Goal: Transaction & Acquisition: Purchase product/service

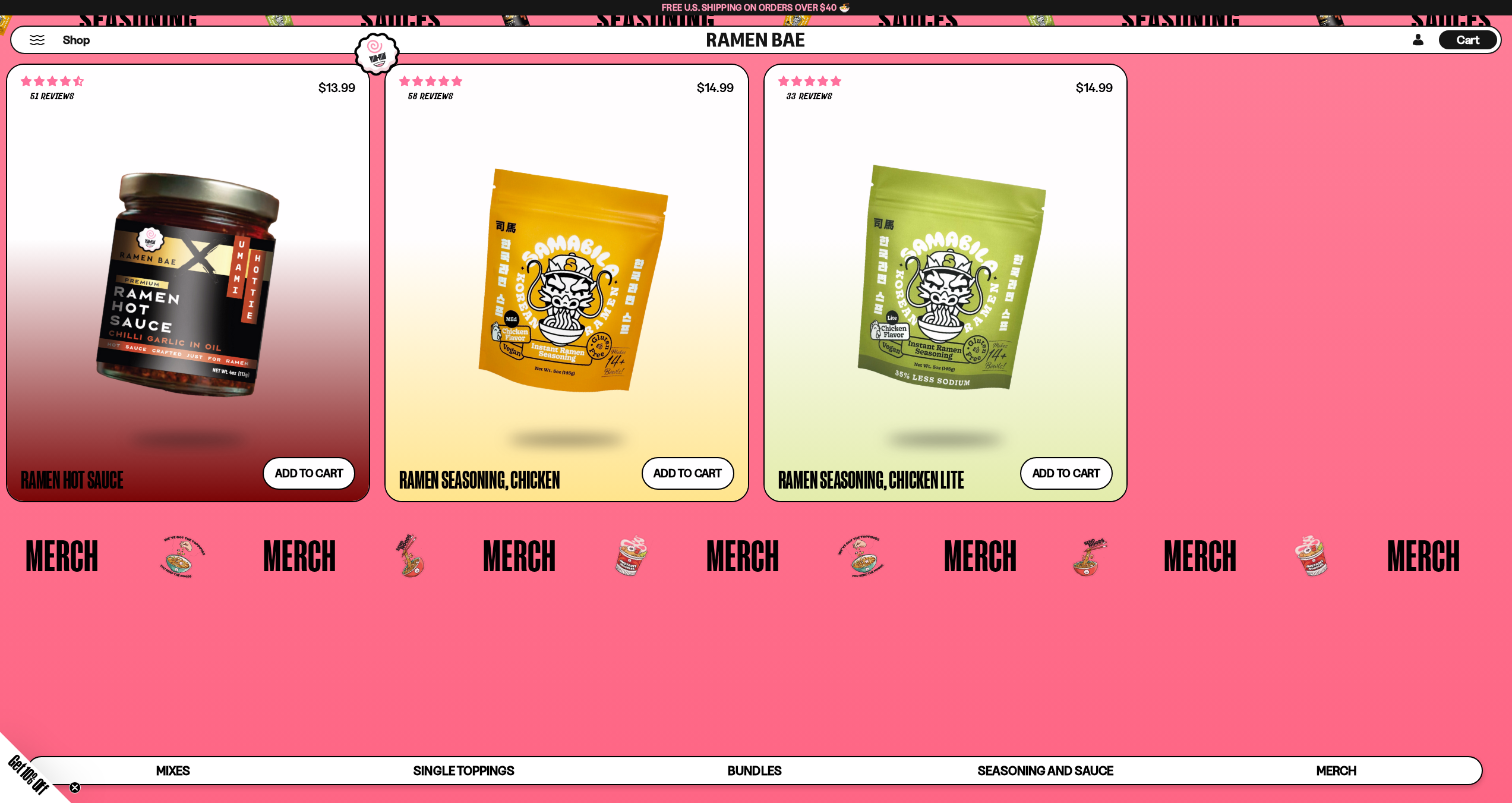
scroll to position [4457, 0]
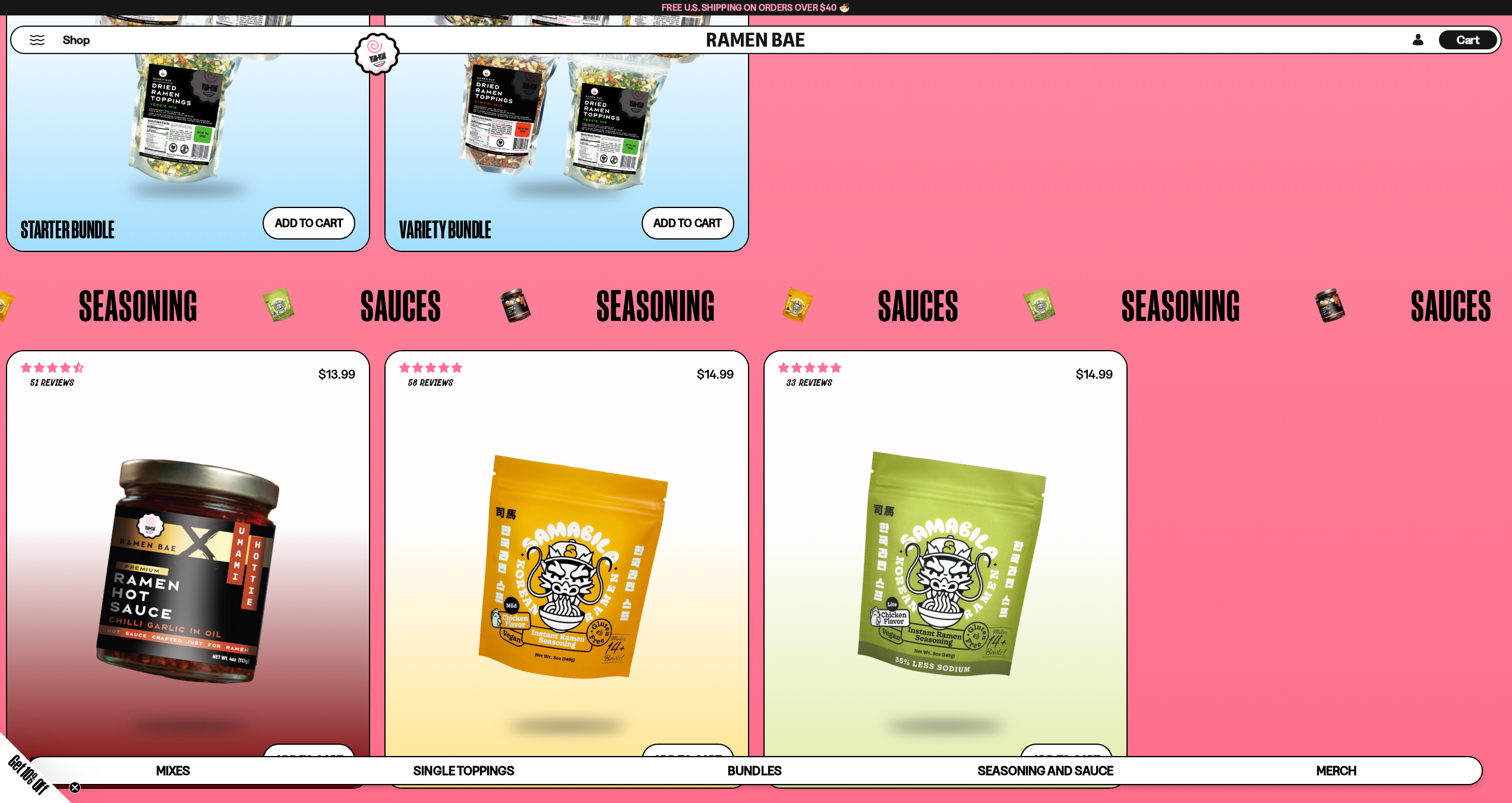
click at [1464, 47] on div "Cart D0381C2F-513E-4F90-8A41-6F0A75DCBAAA" at bounding box center [1468, 40] width 23 height 16
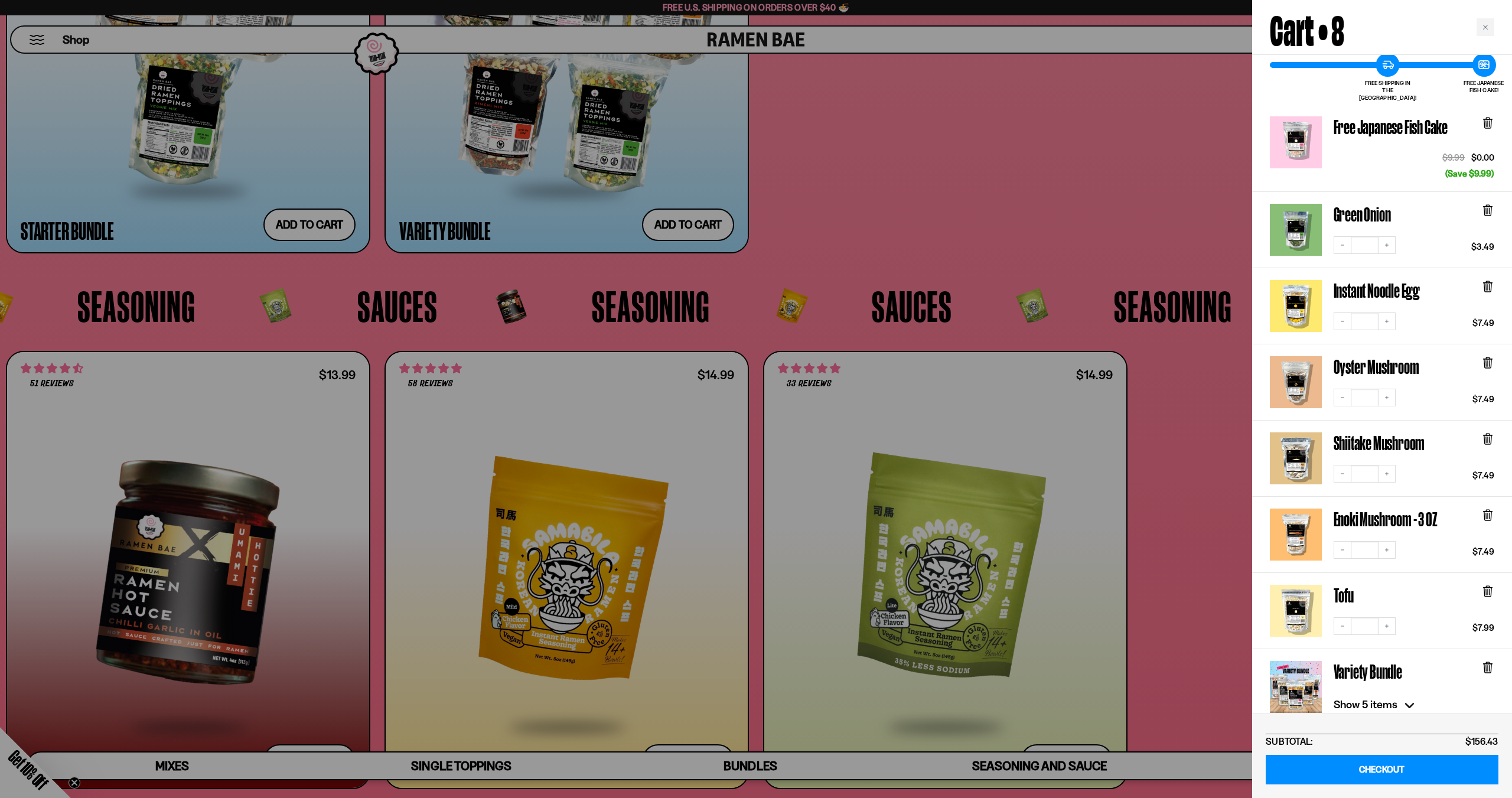
scroll to position [0, 0]
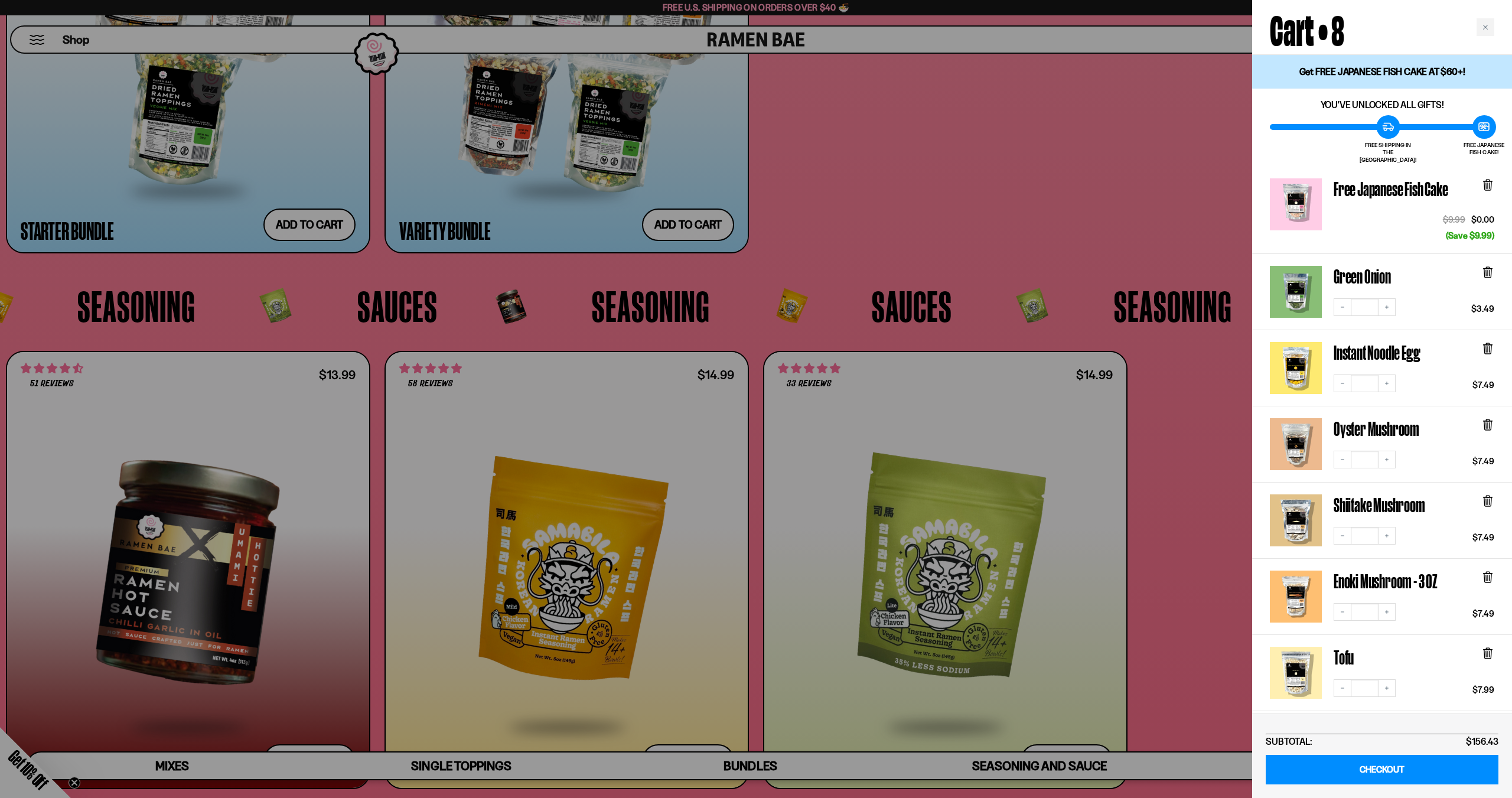
click at [986, 175] on div at bounding box center [756, 399] width 1512 height 798
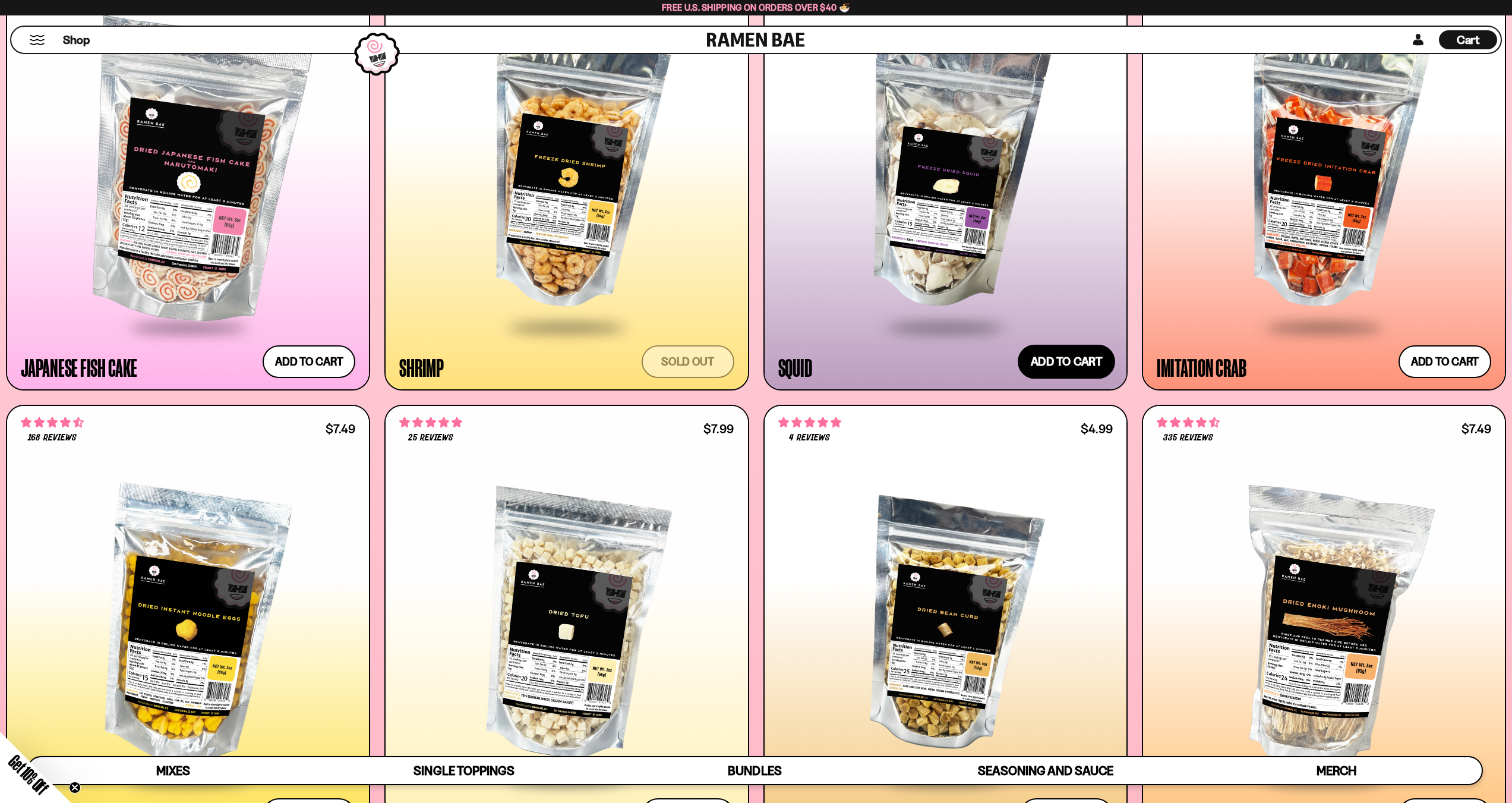
scroll to position [1664, 0]
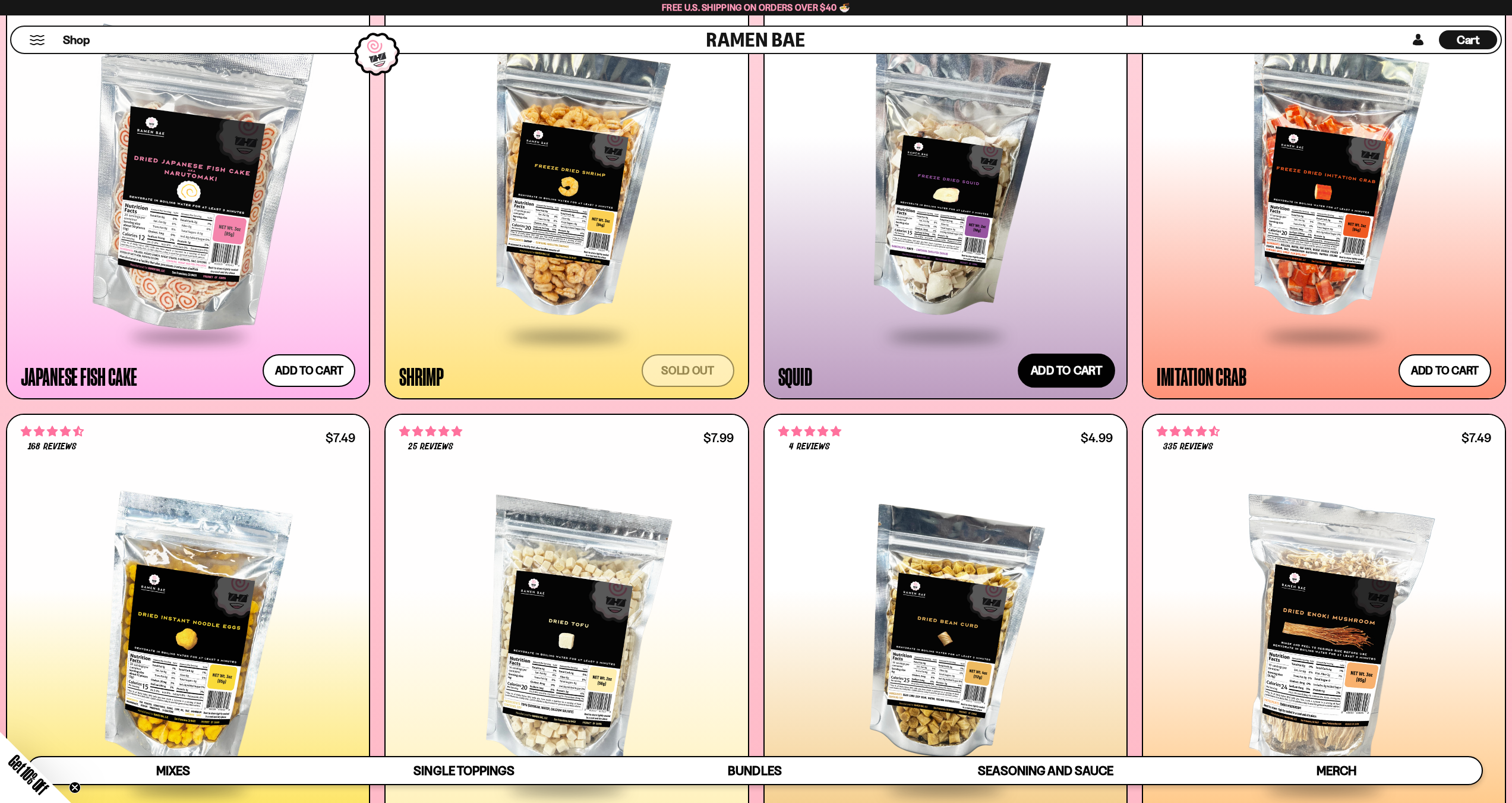
click at [1068, 366] on button "Add to cart Add — Regular price $11.99 Regular price Sale price $11.99 Unit pri…" at bounding box center [1065, 371] width 97 height 35
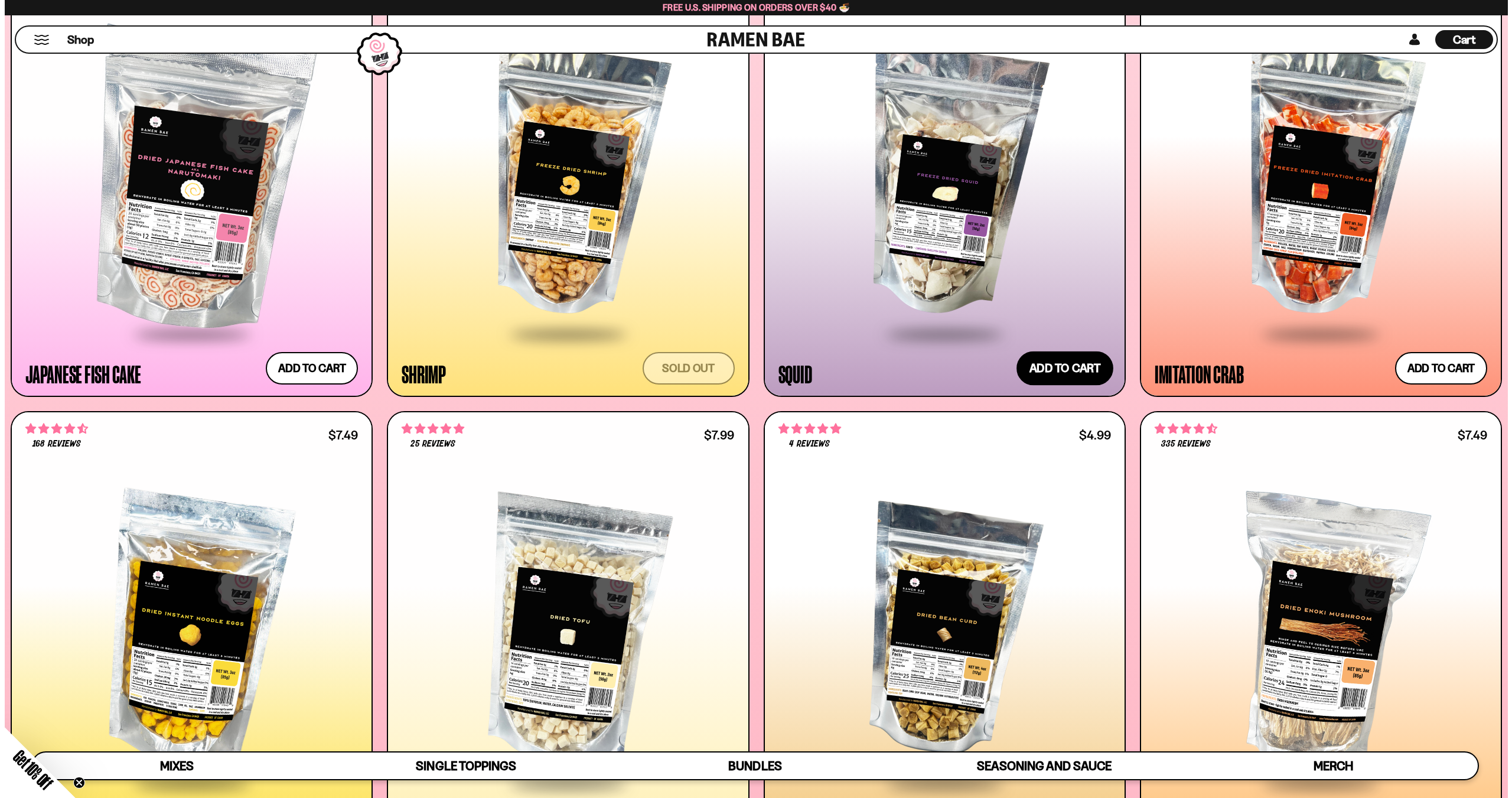
scroll to position [1661, 0]
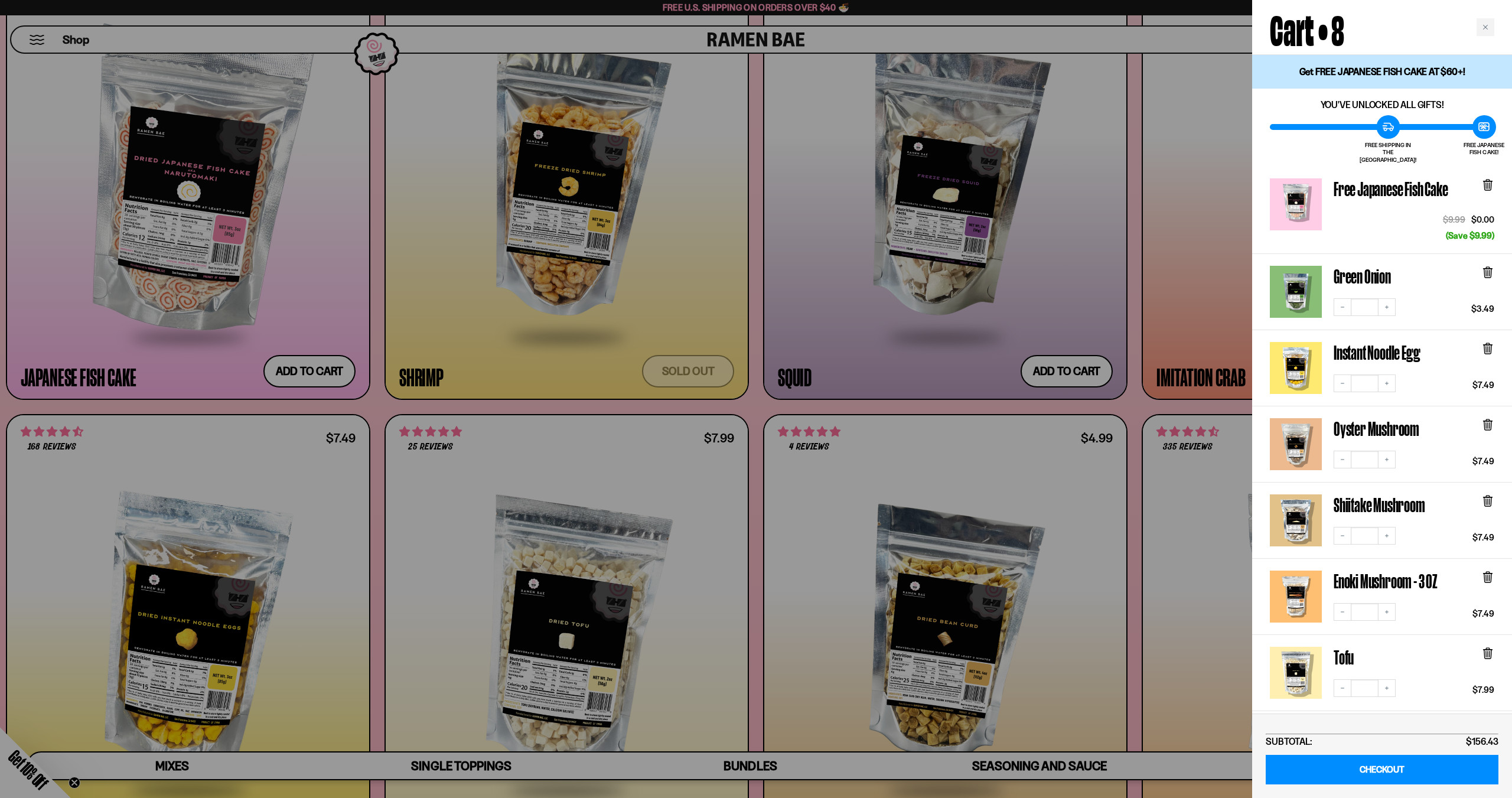
click at [1056, 298] on div at bounding box center [756, 399] width 1512 height 798
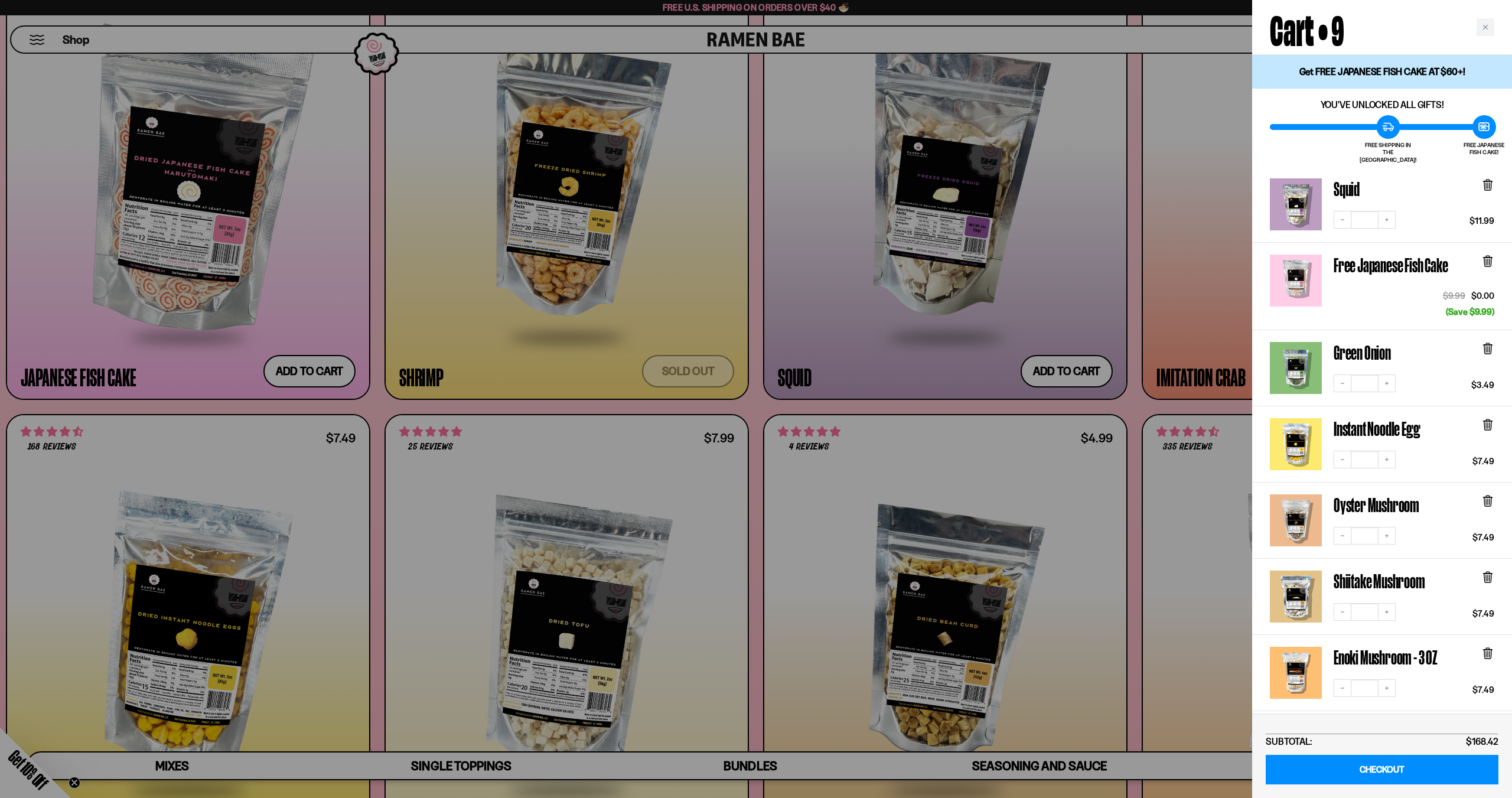
click at [1200, 322] on div at bounding box center [756, 399] width 1512 height 798
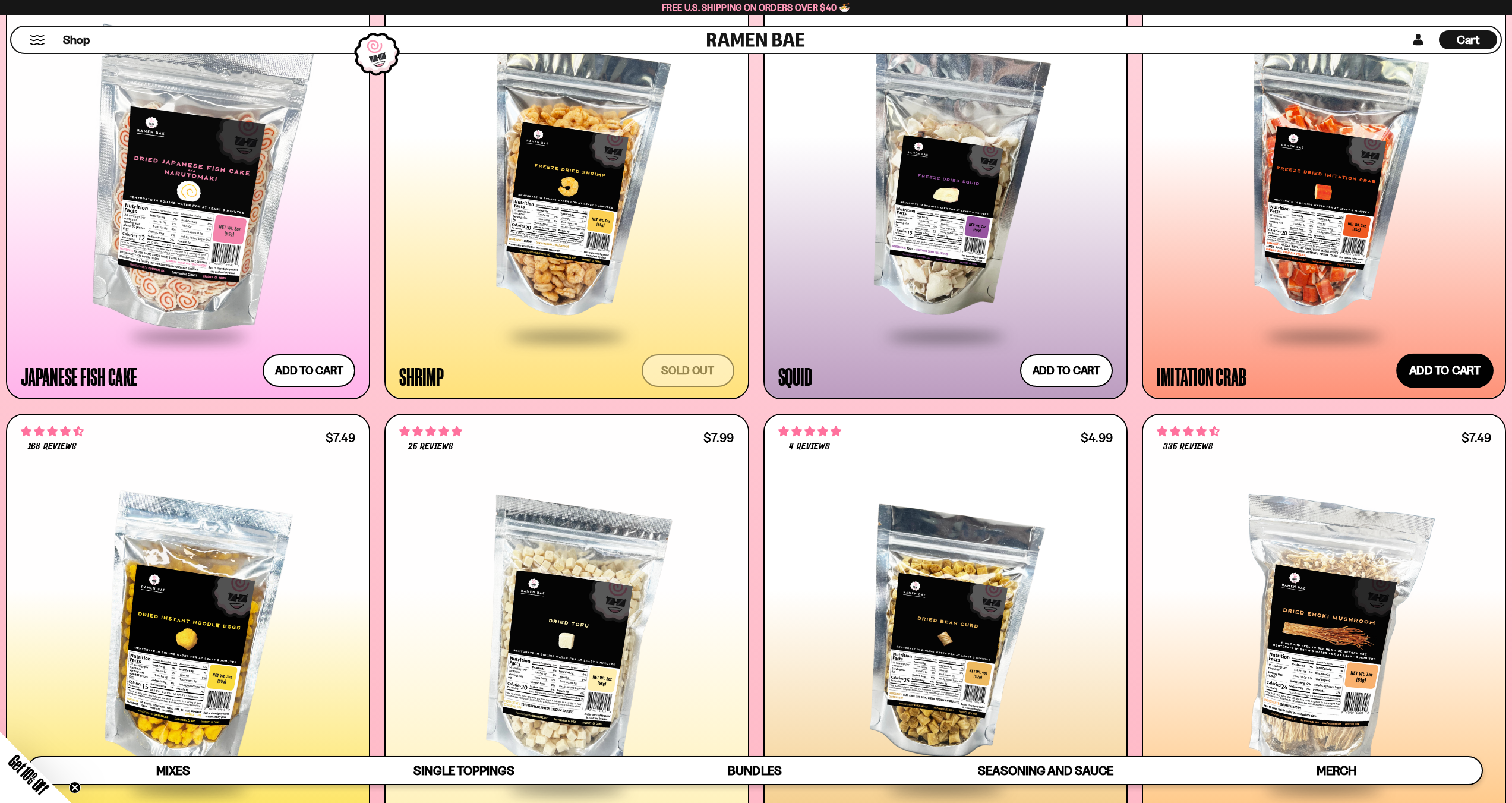
click at [1402, 366] on button "Add to cart Add — Regular price $11.99 Regular price Sale price $11.99 Unit pri…" at bounding box center [1444, 371] width 97 height 35
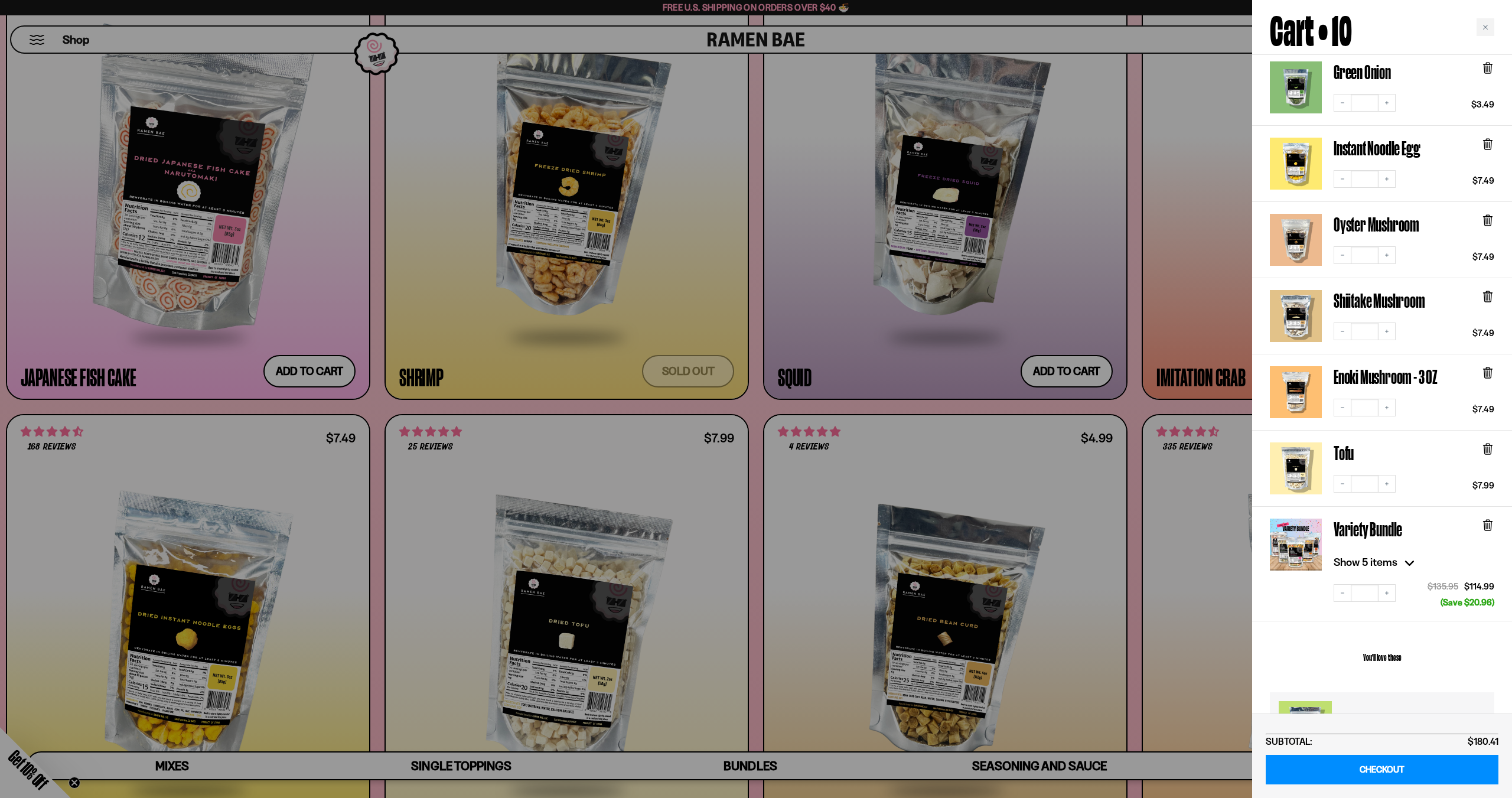
scroll to position [414, 0]
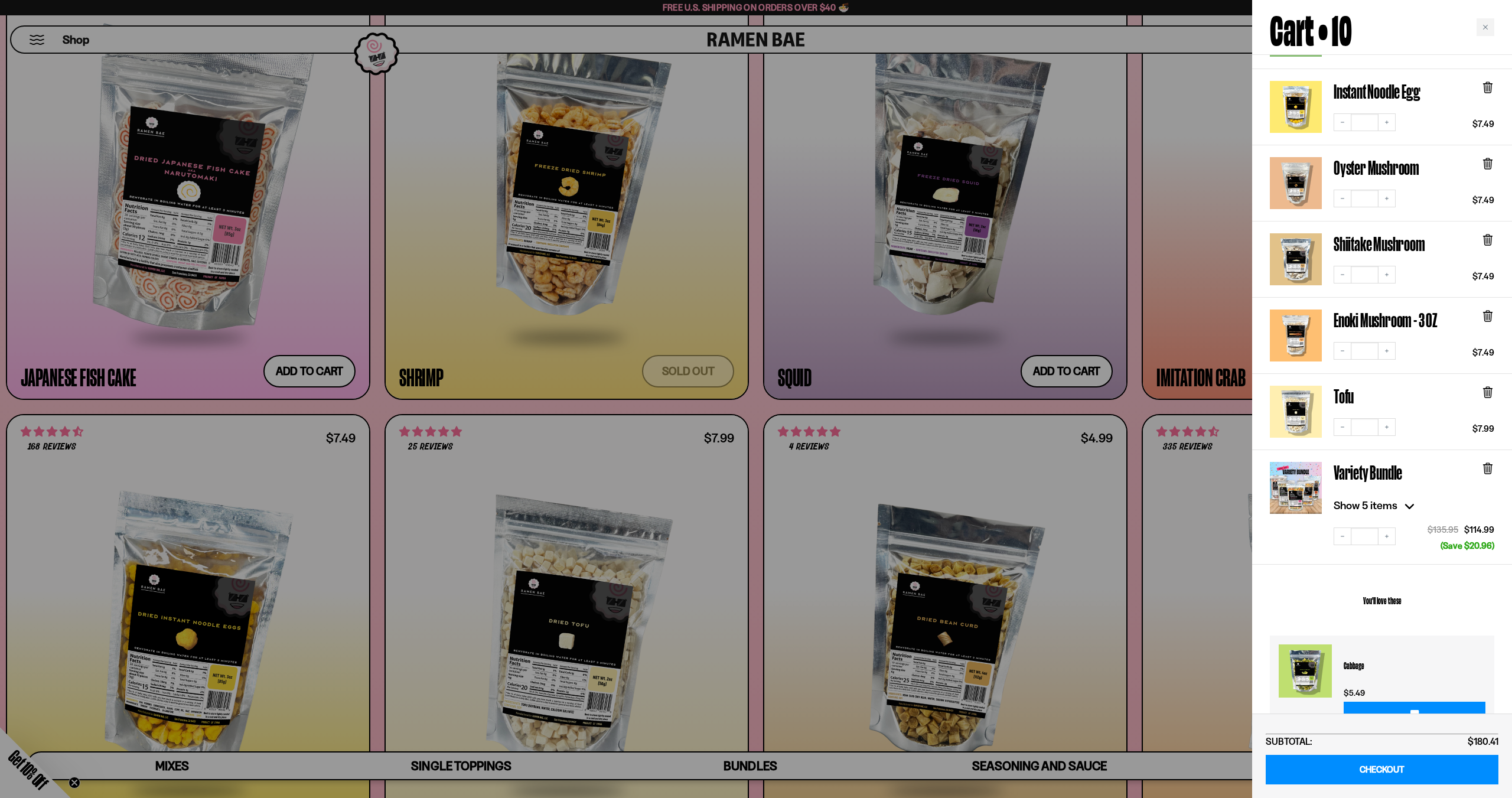
click at [1017, 250] on div at bounding box center [756, 399] width 1512 height 798
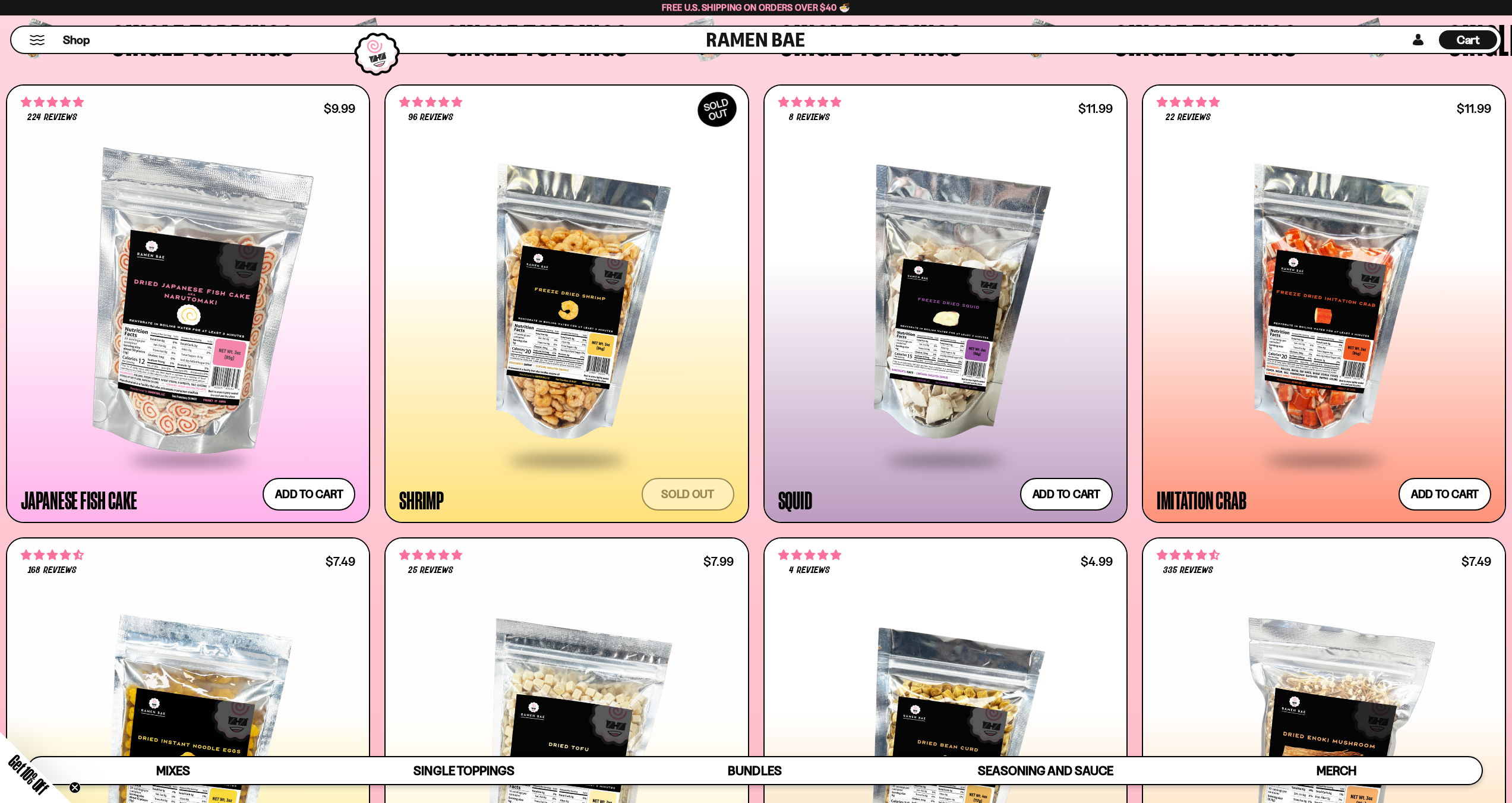
scroll to position [1486, 0]
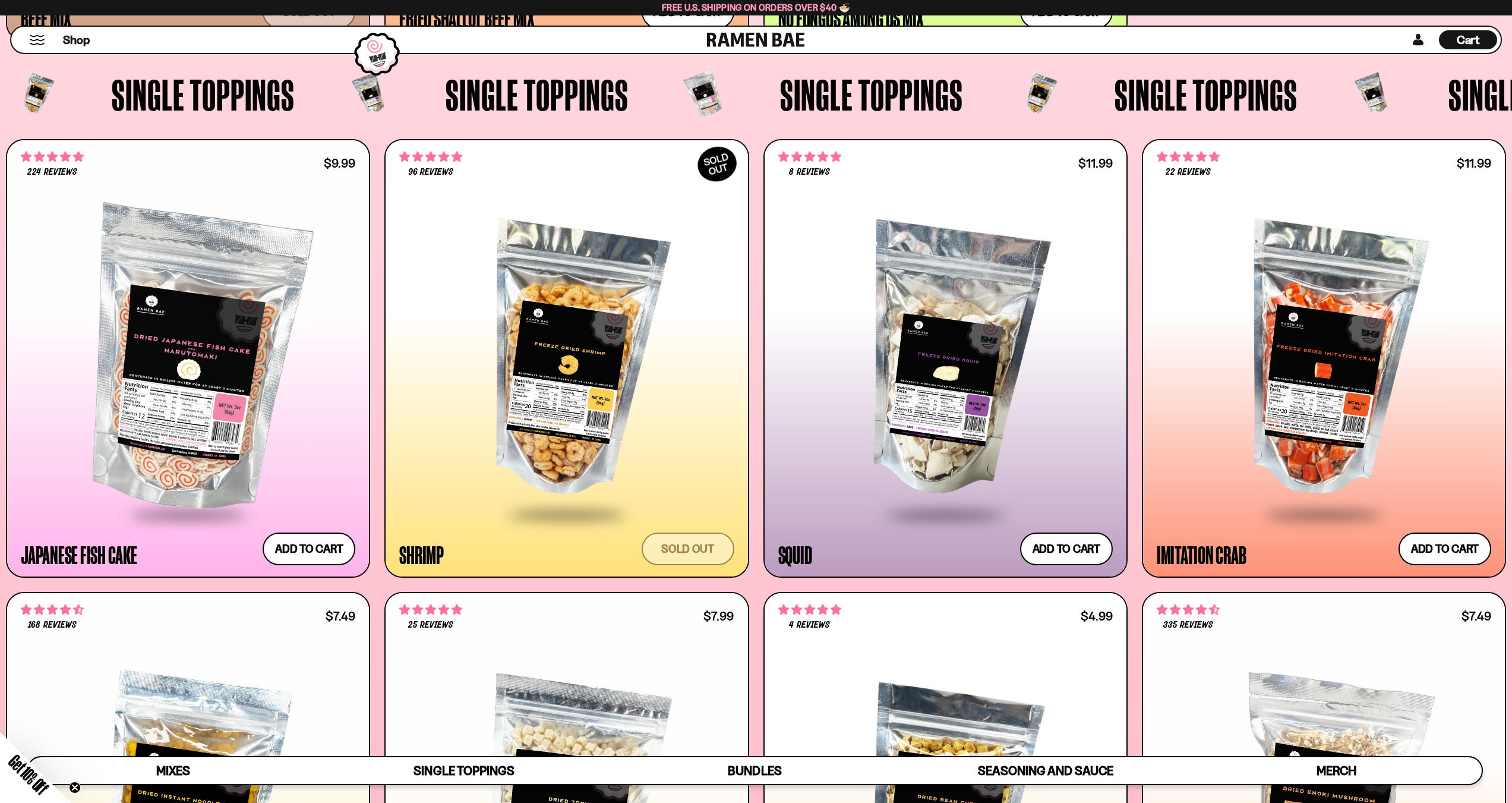
click at [609, 285] on div at bounding box center [567, 360] width 335 height 306
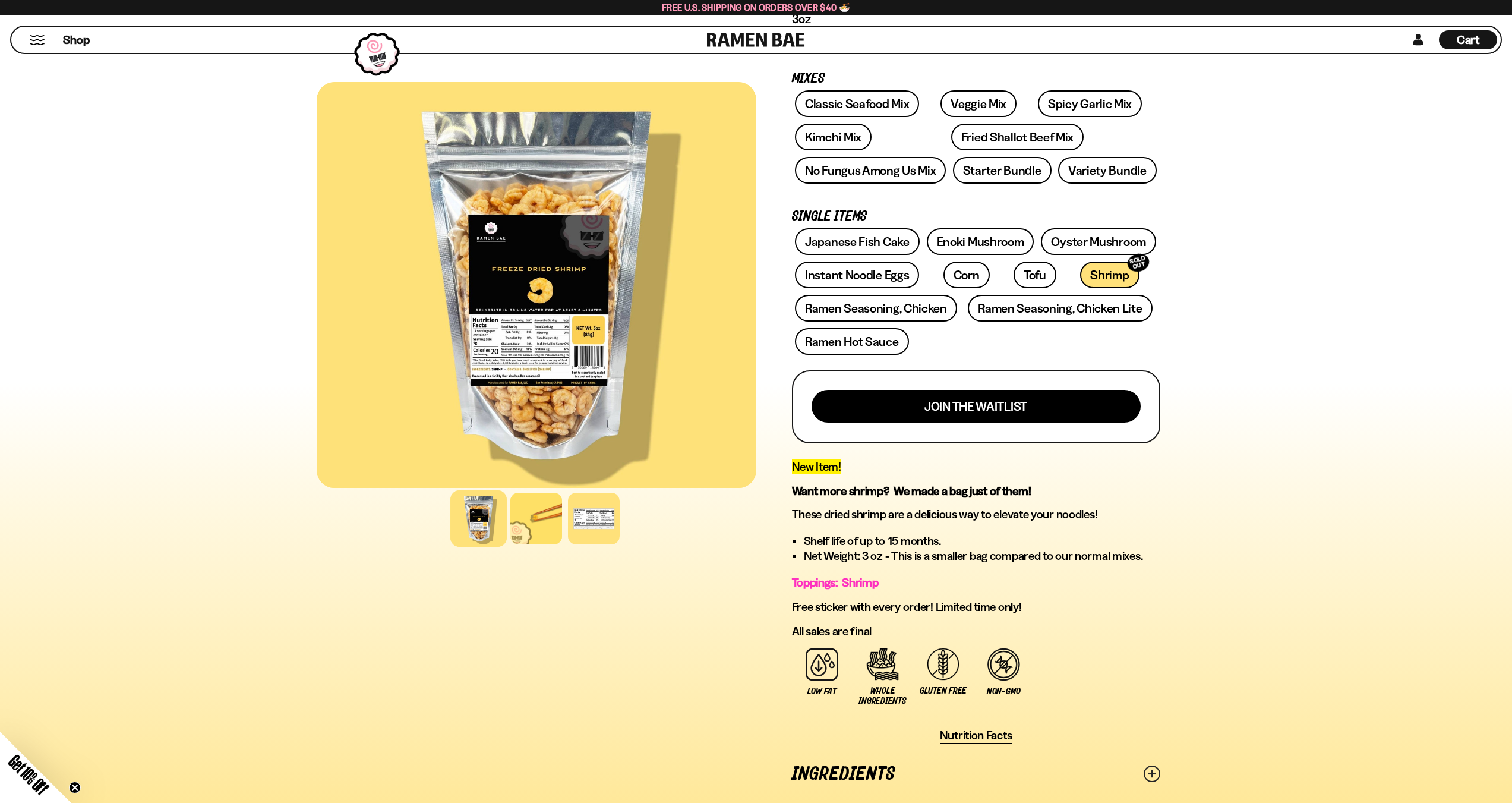
scroll to position [119, 0]
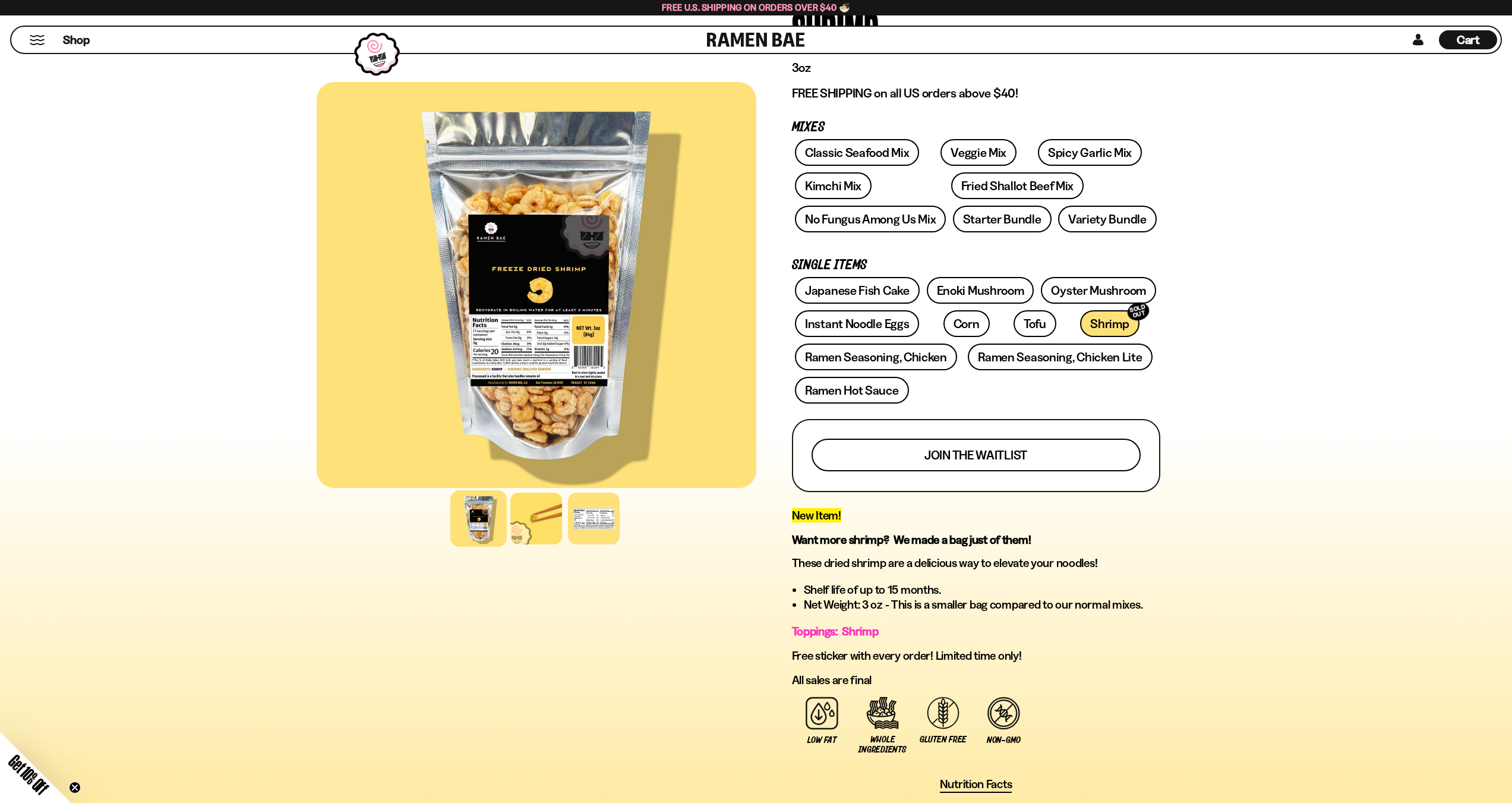
click at [1097, 442] on button "Join the waitlist" at bounding box center [975, 454] width 329 height 32
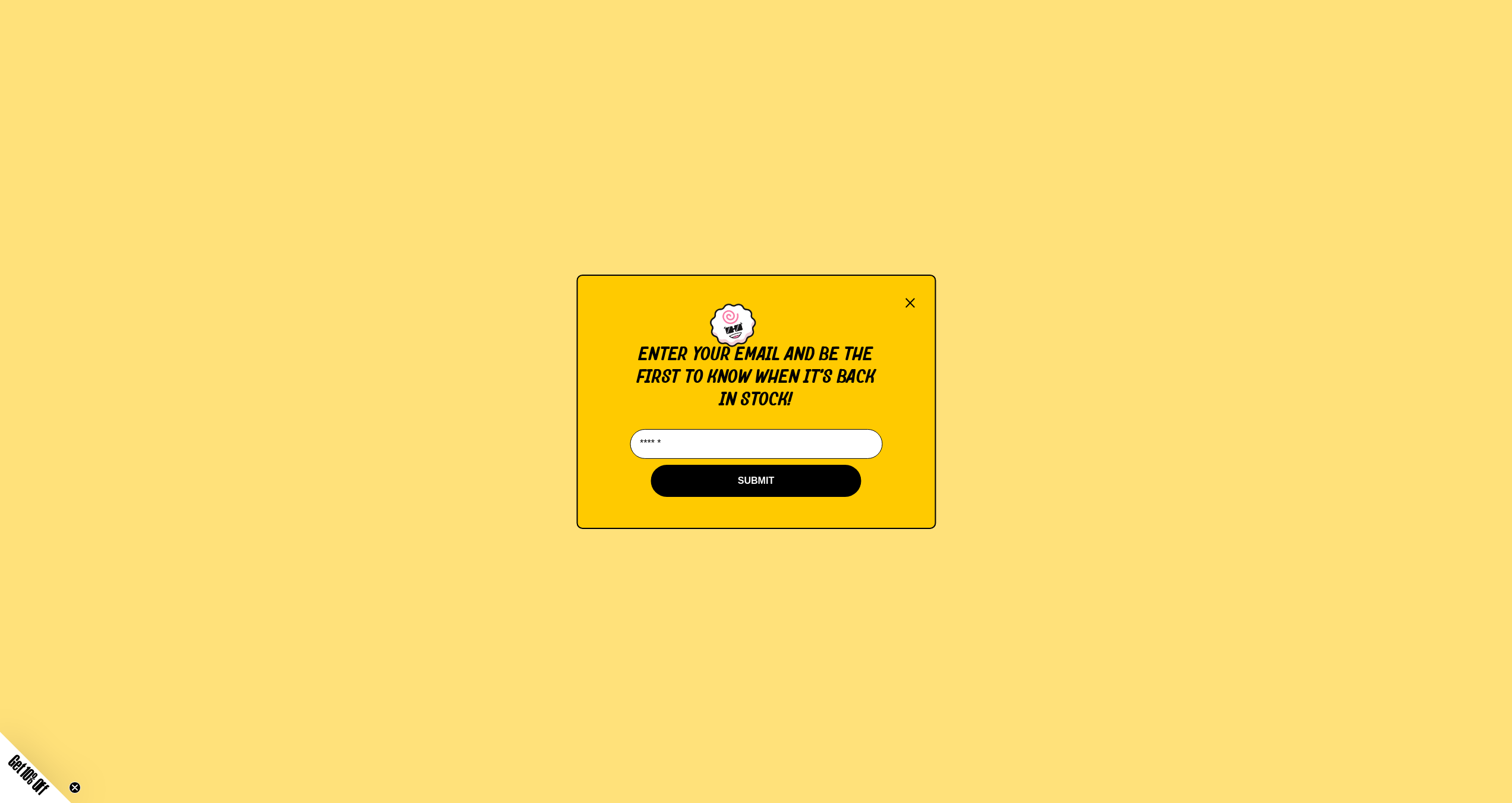
click at [761, 444] on input "Email*" at bounding box center [756, 444] width 253 height 30
type input "**********"
click at [762, 482] on button "SUBMIT" at bounding box center [756, 481] width 210 height 32
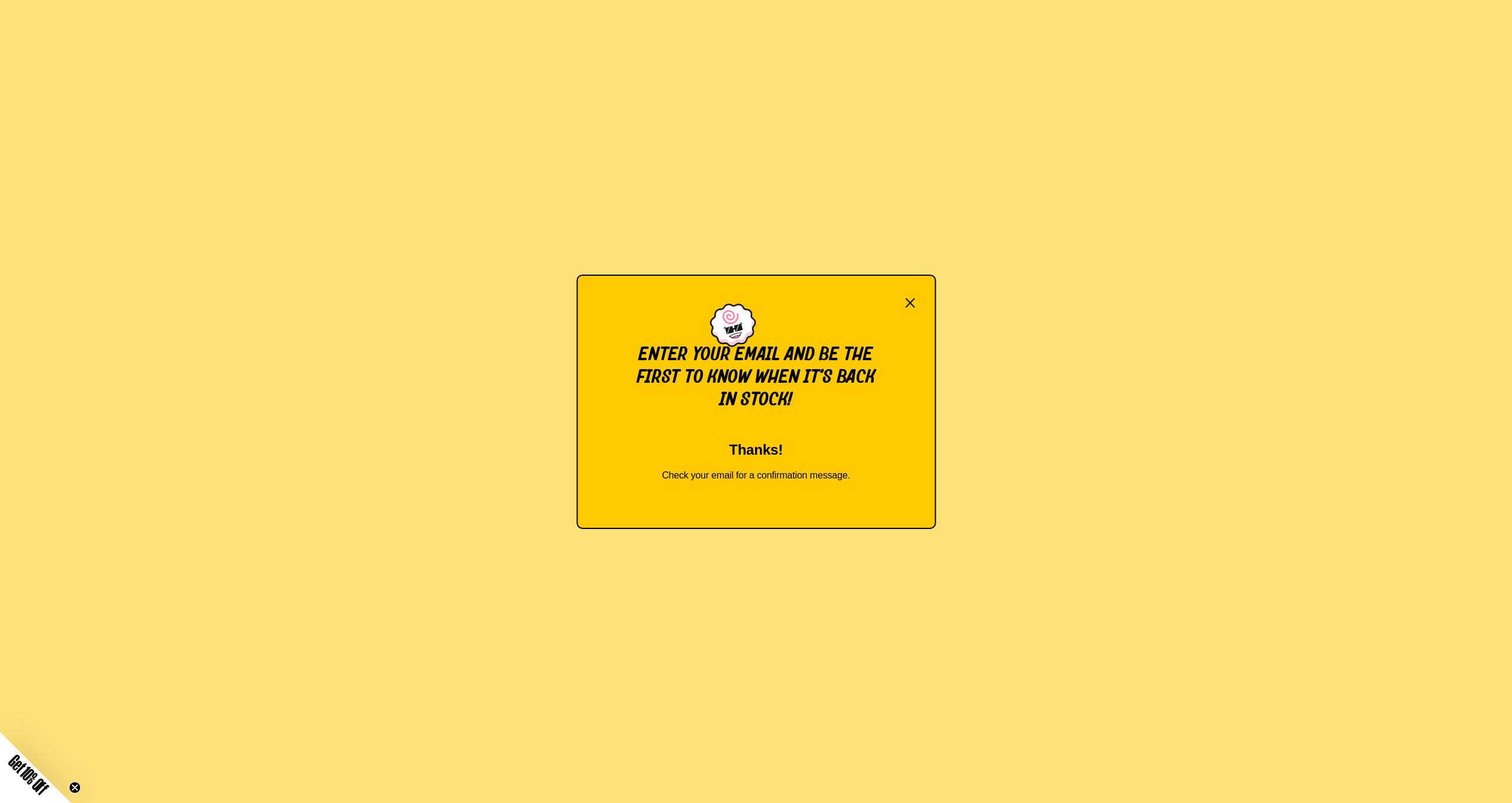
click at [913, 298] on button "×" at bounding box center [910, 302] width 13 height 17
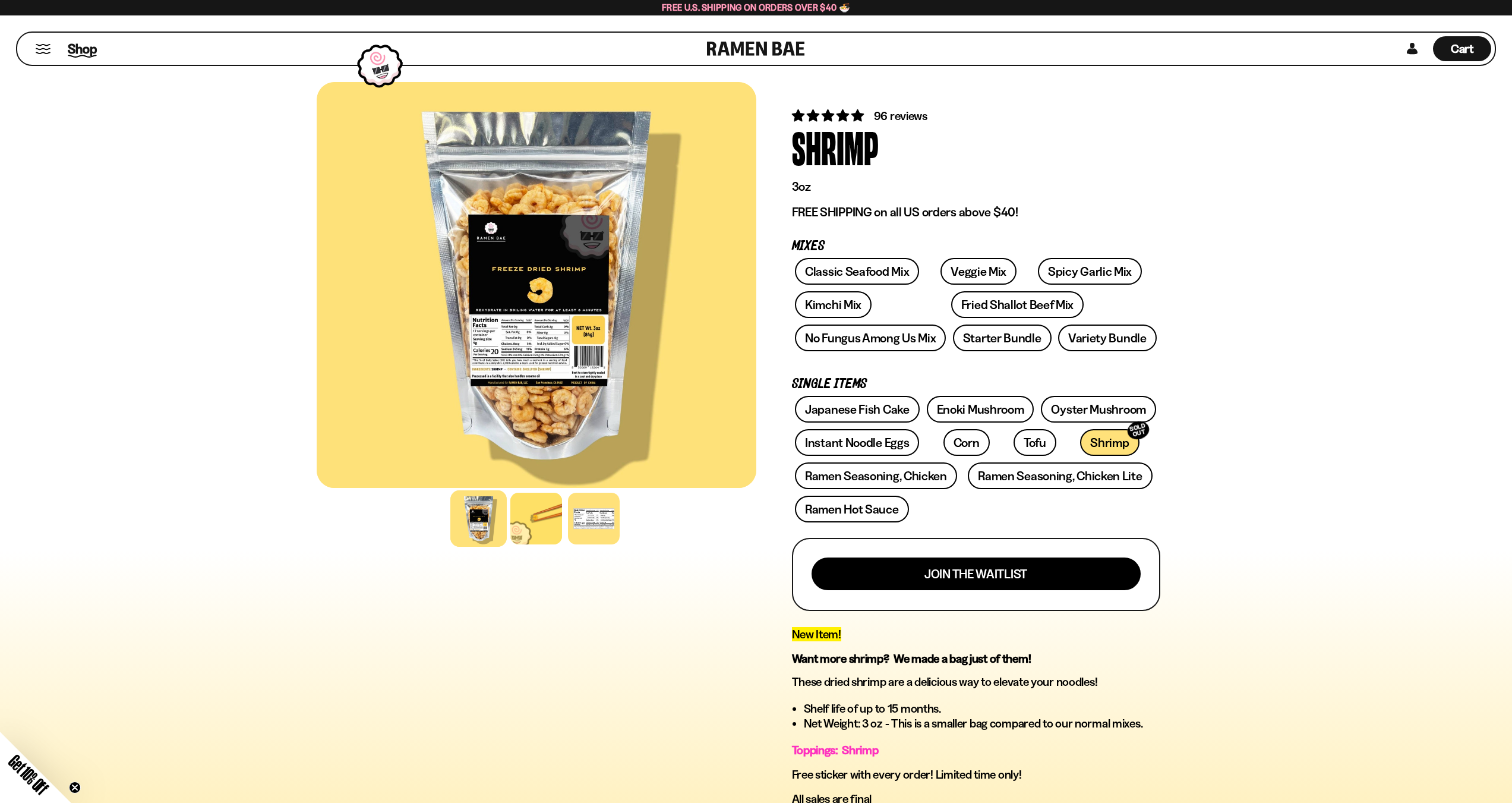
click at [76, 48] on span "Shop" at bounding box center [82, 48] width 29 height 18
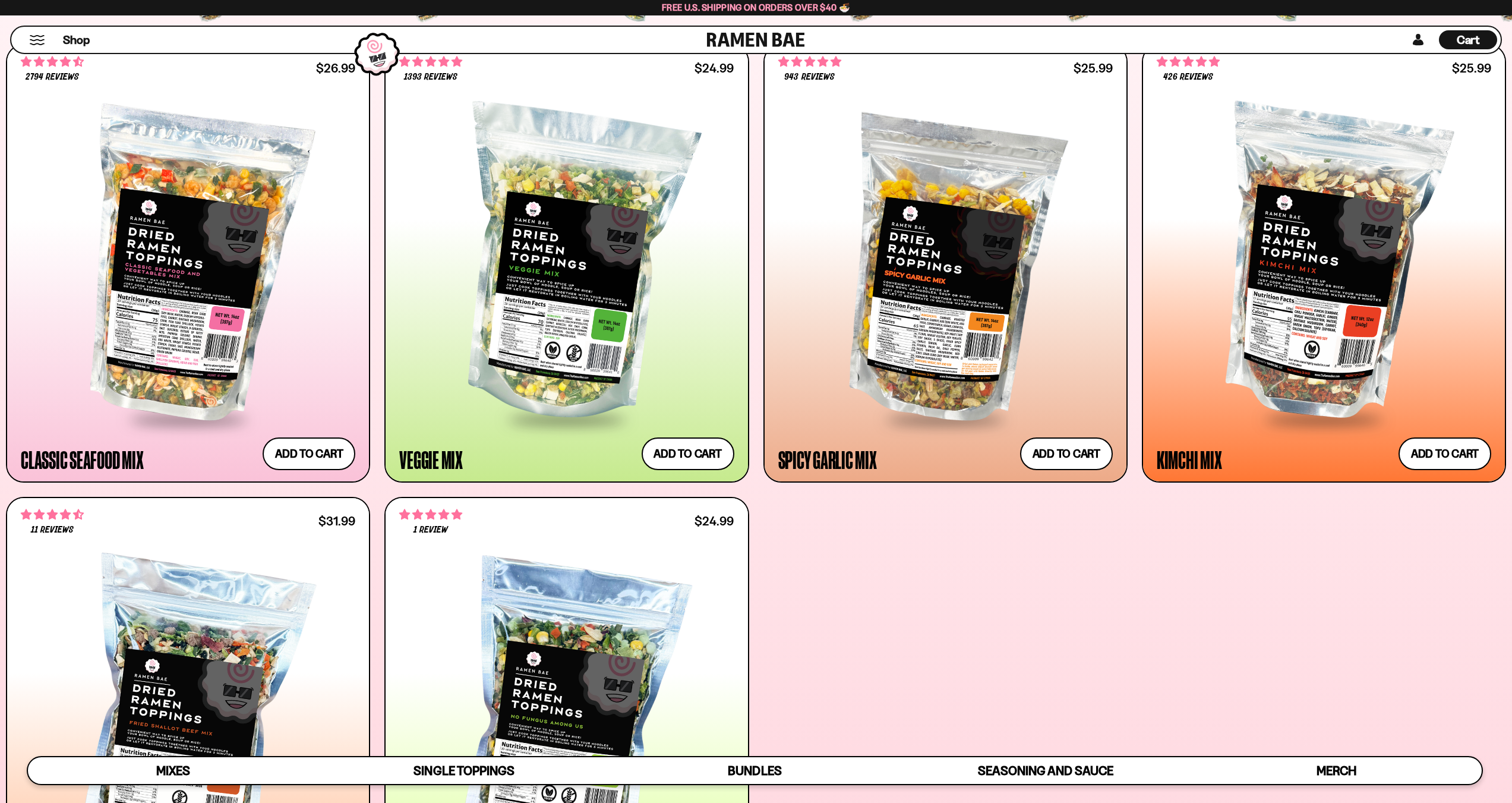
scroll to position [535, 0]
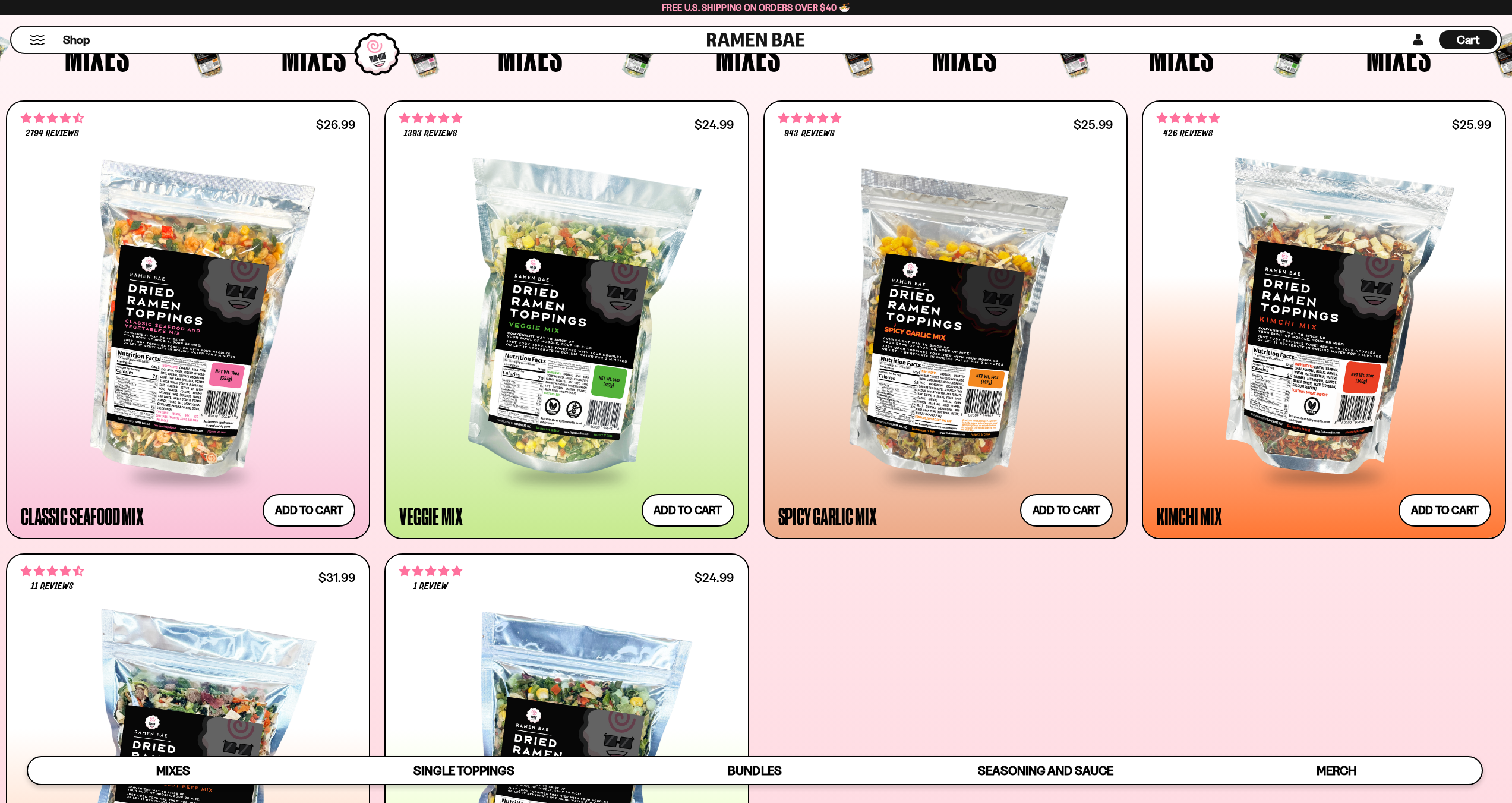
click at [1488, 30] on div "Cart D0381C2F-513E-4F90-8A41-6F0A75DCBAAA" at bounding box center [1468, 39] width 58 height 19
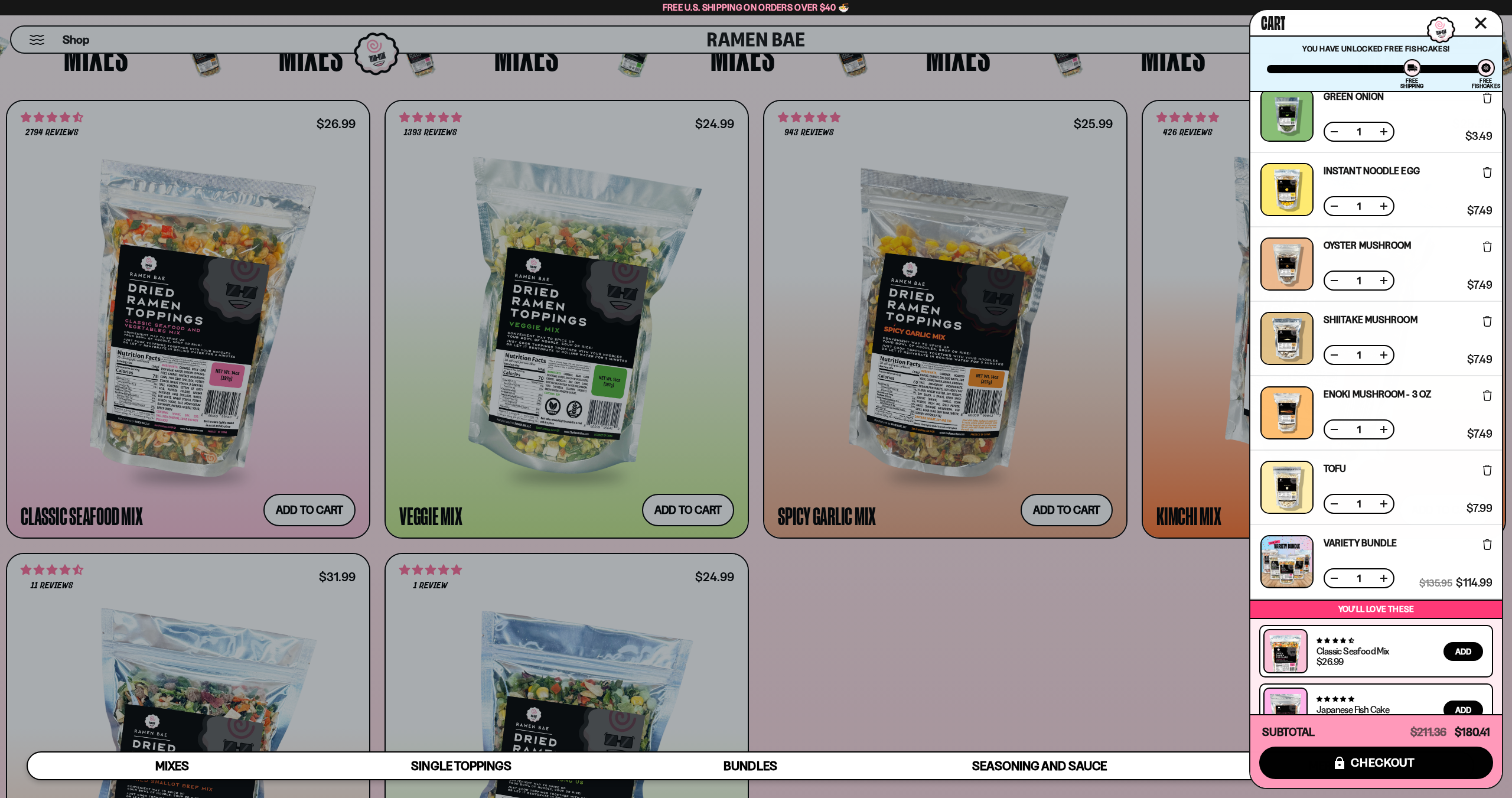
scroll to position [327, 0]
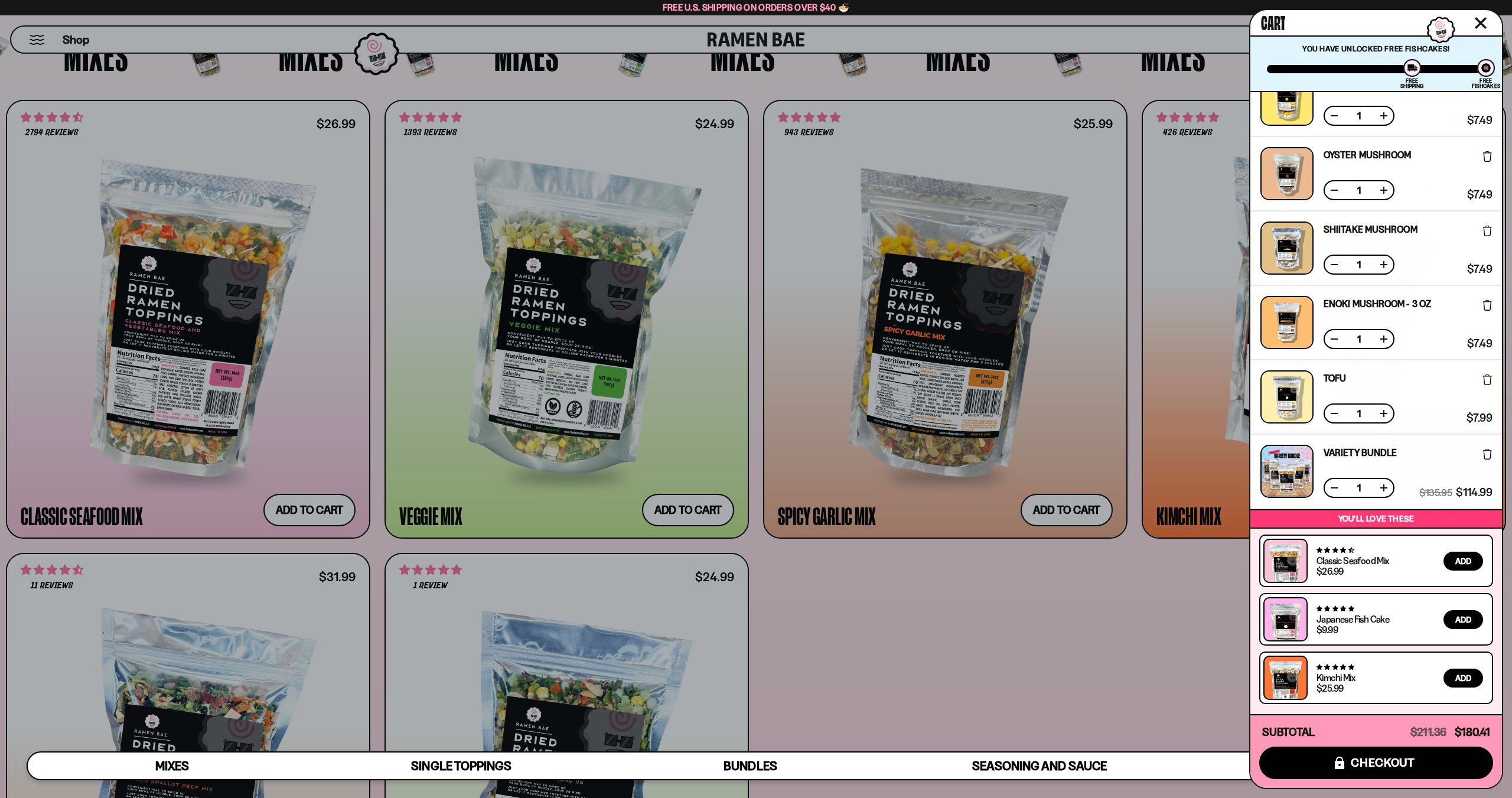
click at [1342, 449] on link "Variety Bundle" at bounding box center [1360, 453] width 73 height 9
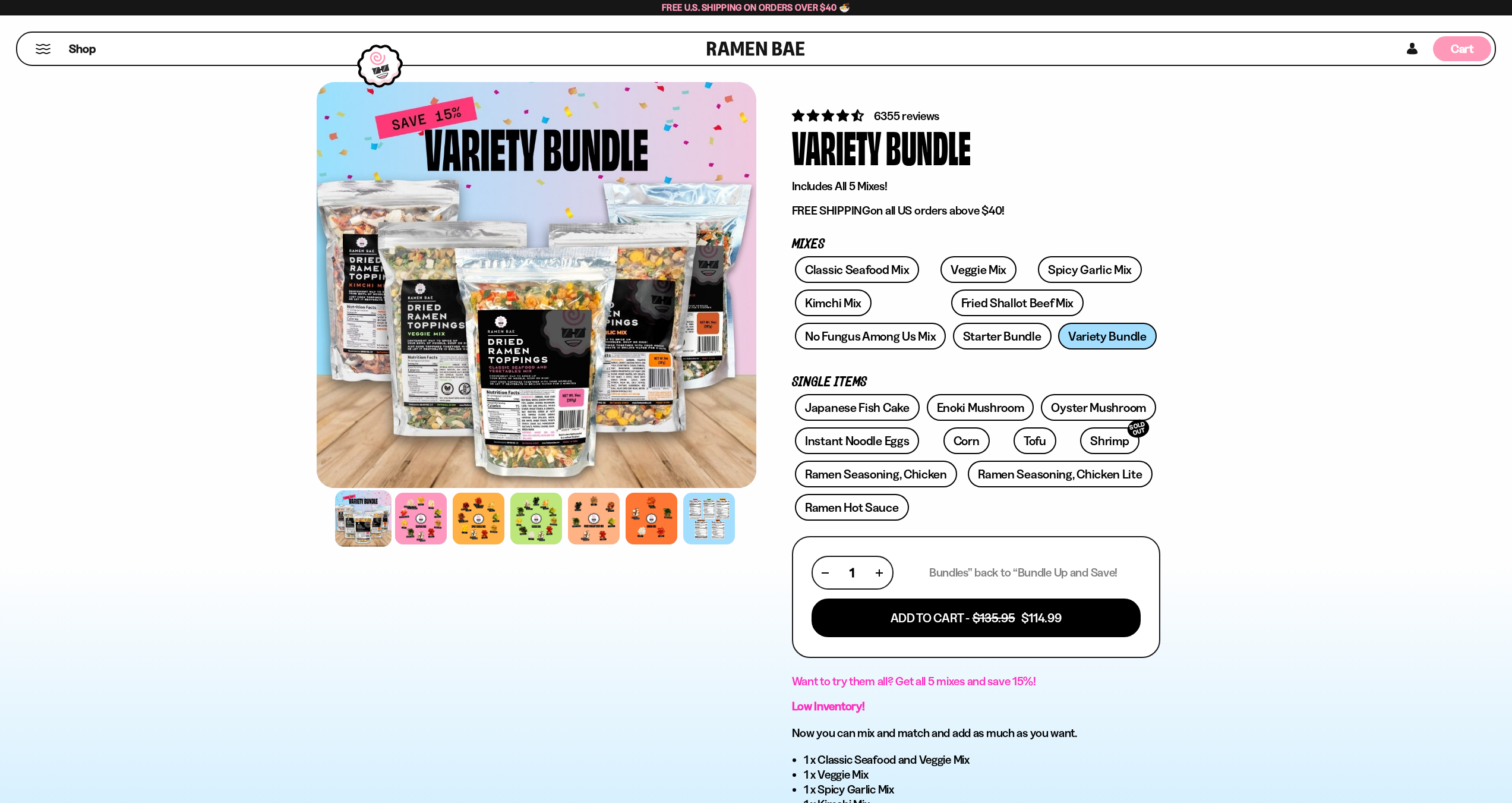
click at [1463, 62] on div "Cart D0381C2F-513E-4F90-8A41-6F0A75DCBAAA" at bounding box center [1462, 48] width 58 height 32
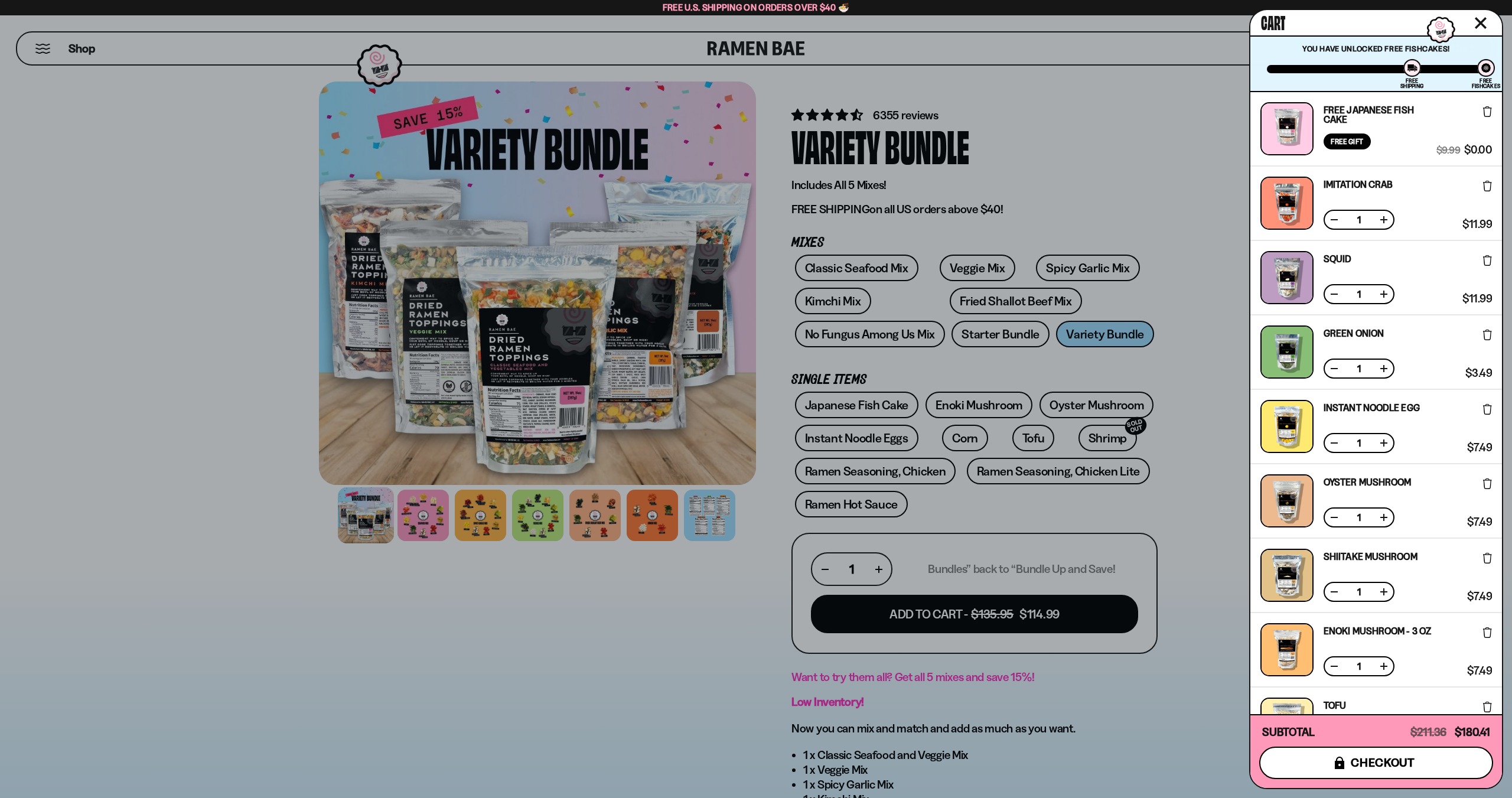
click at [1423, 749] on button "icons8-lock checkout" at bounding box center [1376, 762] width 234 height 32
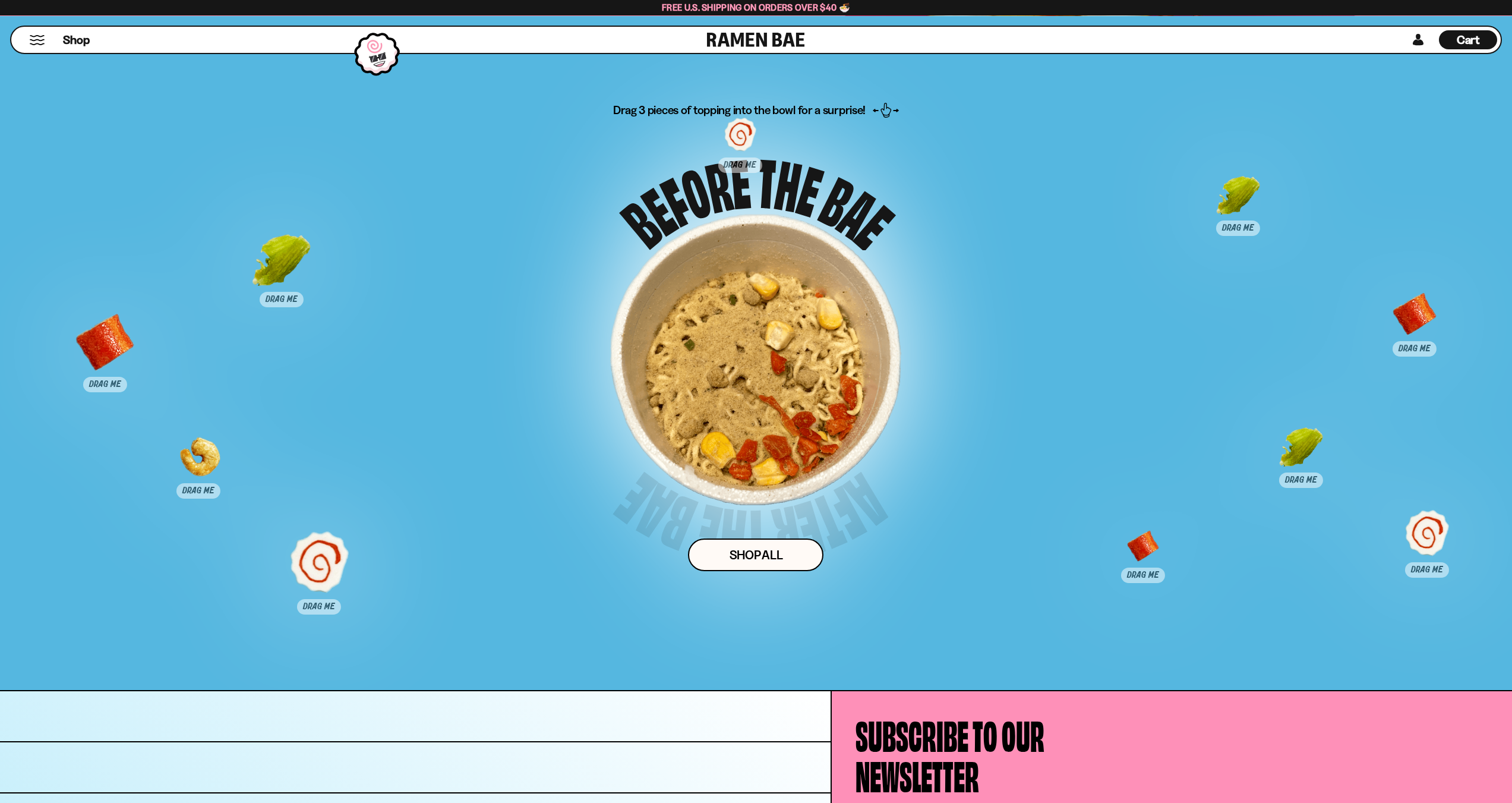
scroll to position [6181, 0]
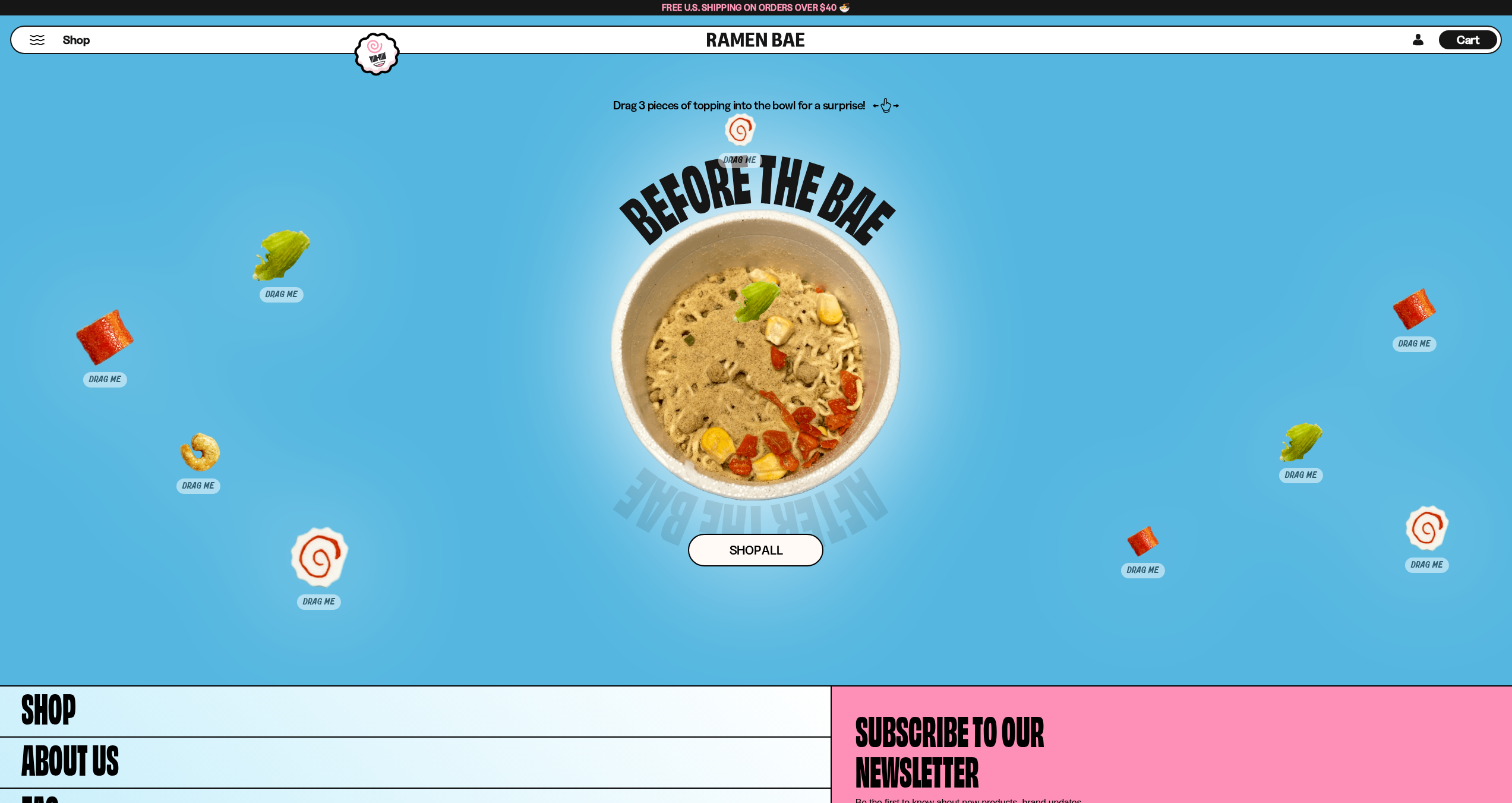
drag, startPoint x: 1244, startPoint y: 196, endPoint x: 740, endPoint y: 325, distance: 520.2
click at [740, 325] on div at bounding box center [756, 312] width 59 height 59
drag, startPoint x: 1413, startPoint y: 319, endPoint x: 769, endPoint y: 362, distance: 645.4
click at [769, 362] on div at bounding box center [770, 360] width 59 height 59
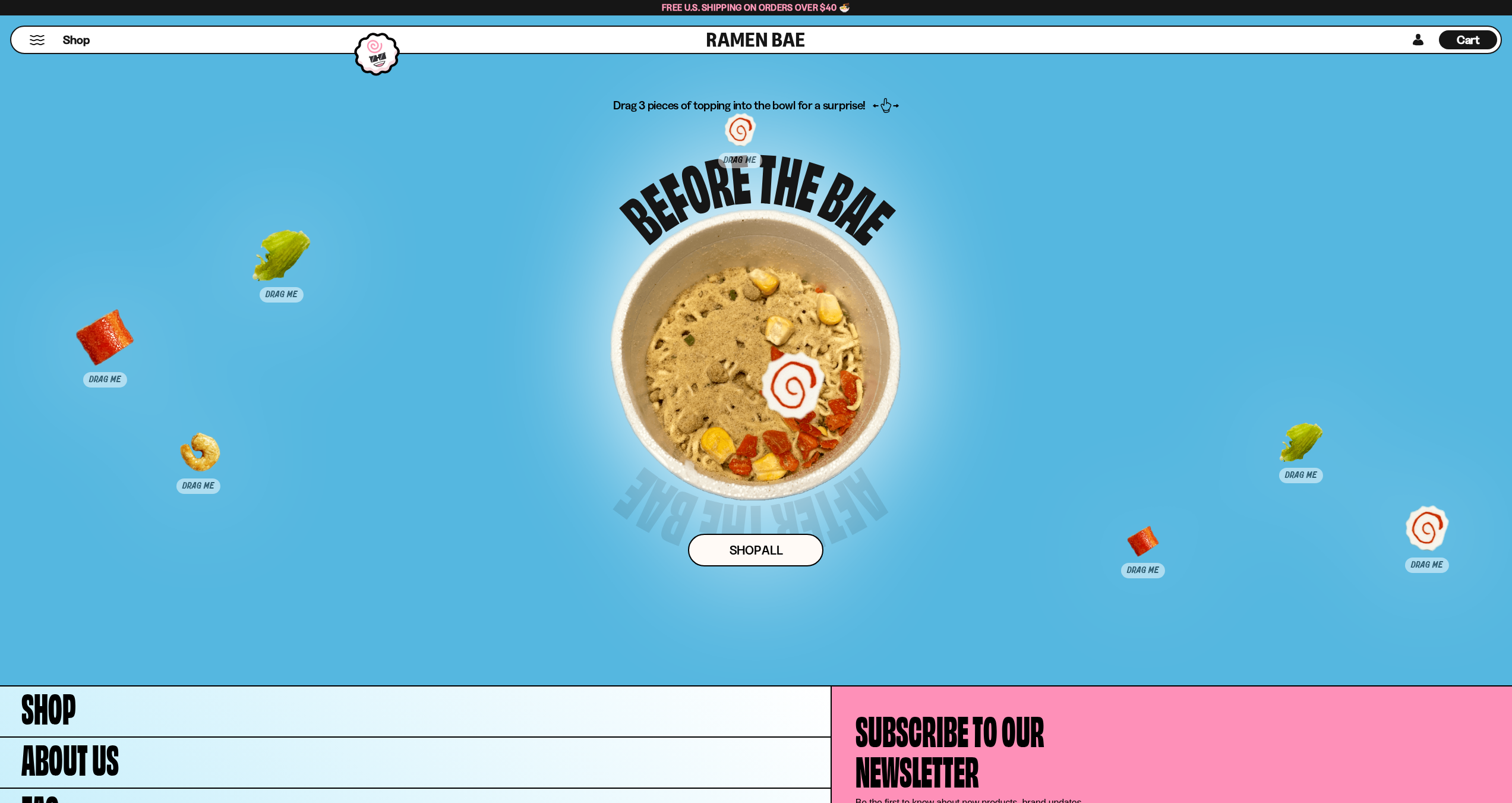
drag, startPoint x: 323, startPoint y: 562, endPoint x: 789, endPoint y: 381, distance: 499.9
click at [792, 385] on div at bounding box center [792, 384] width 59 height 59
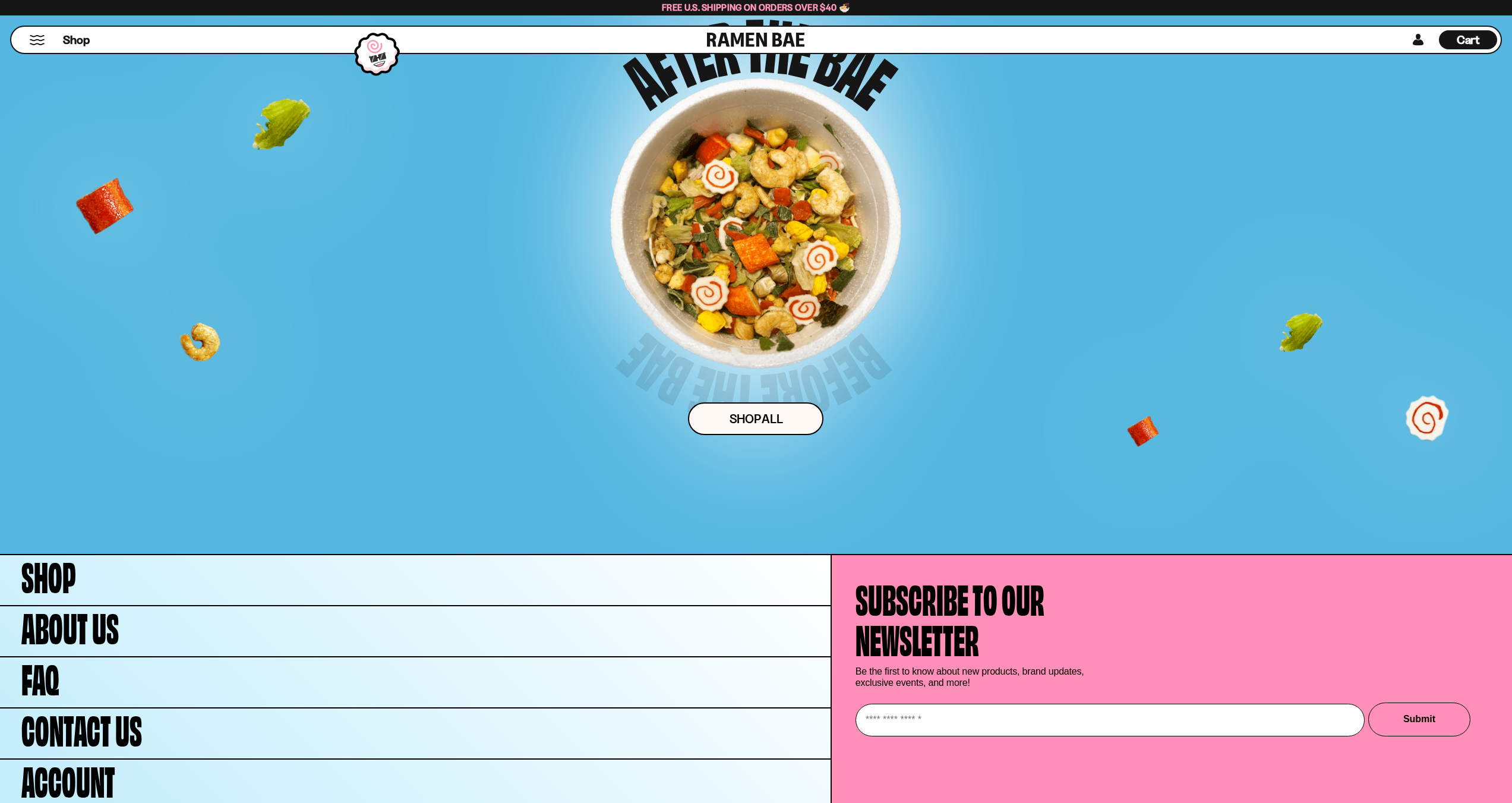
scroll to position [6347, 0]
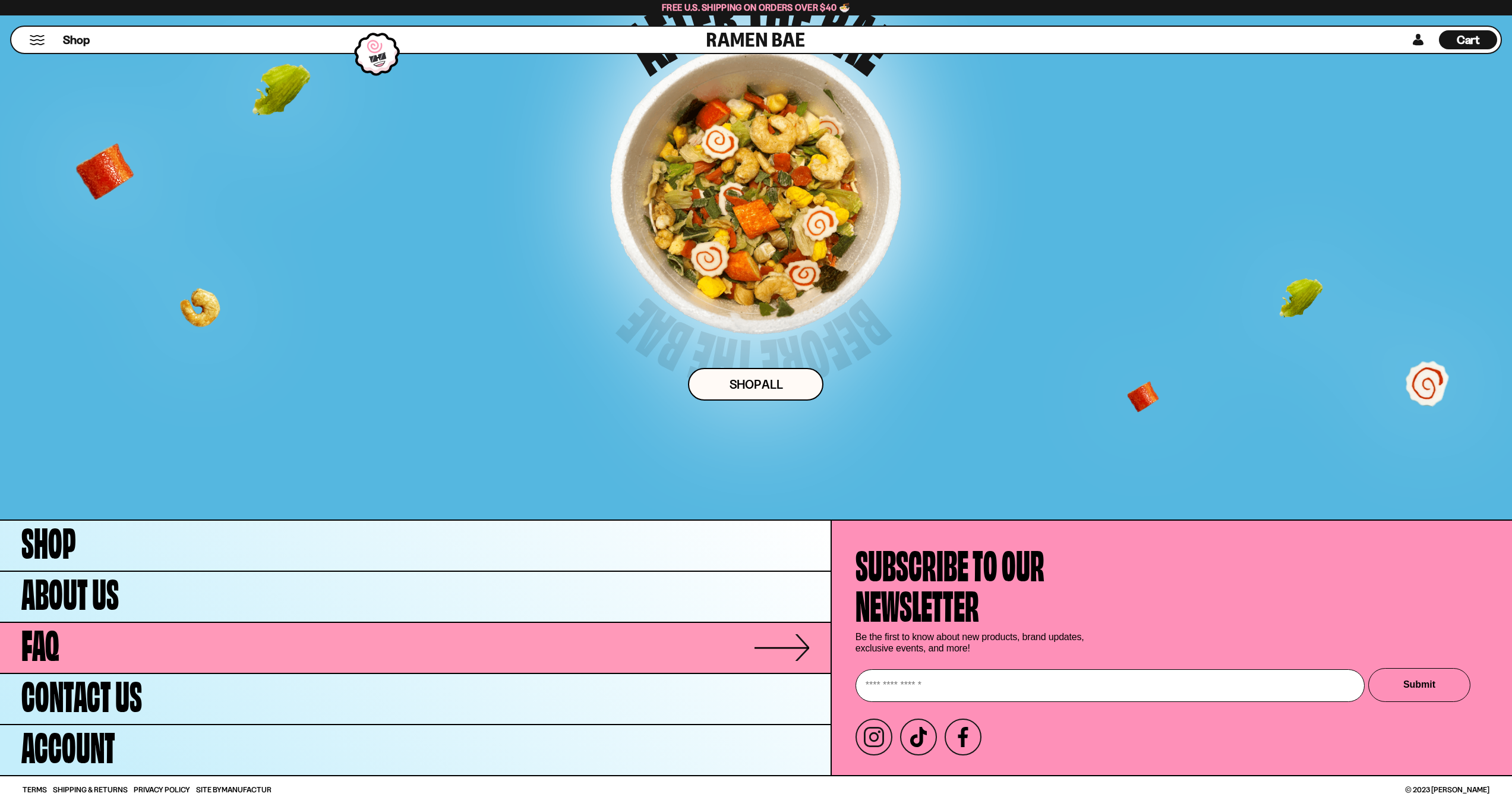
click at [402, 659] on link "FAQ" at bounding box center [415, 647] width 830 height 50
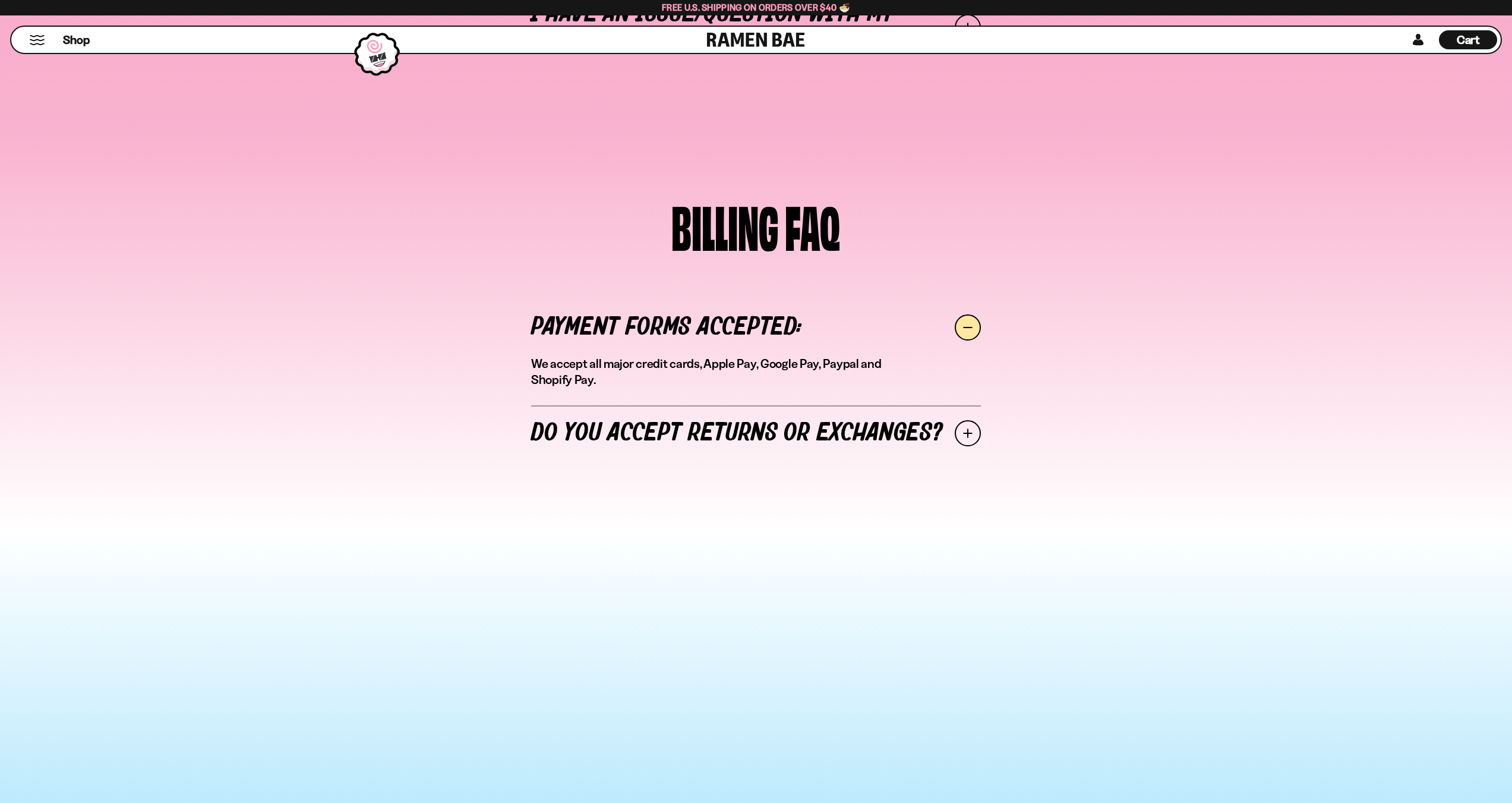
scroll to position [773, 0]
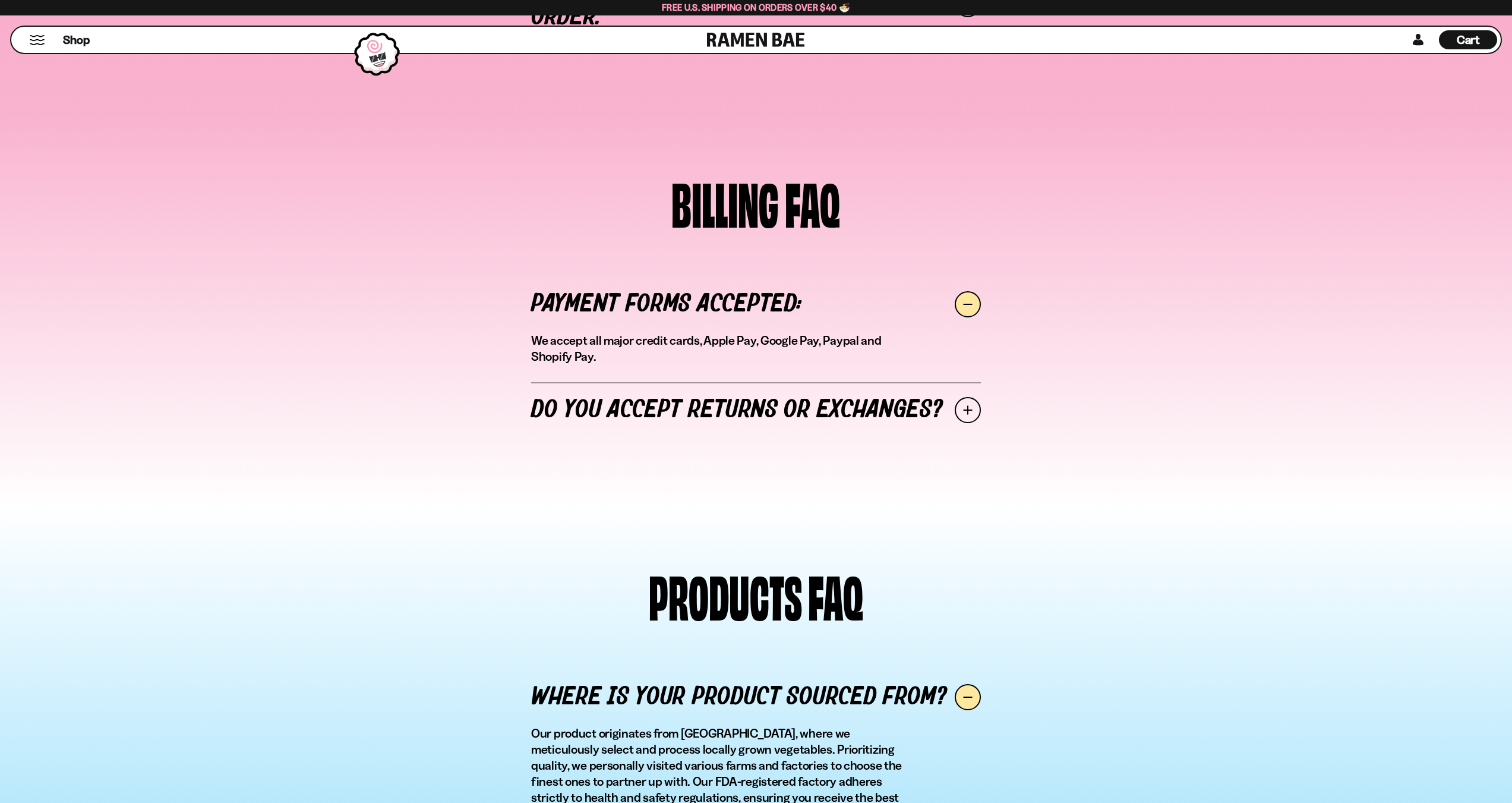
click at [955, 411] on span at bounding box center [967, 410] width 26 height 26
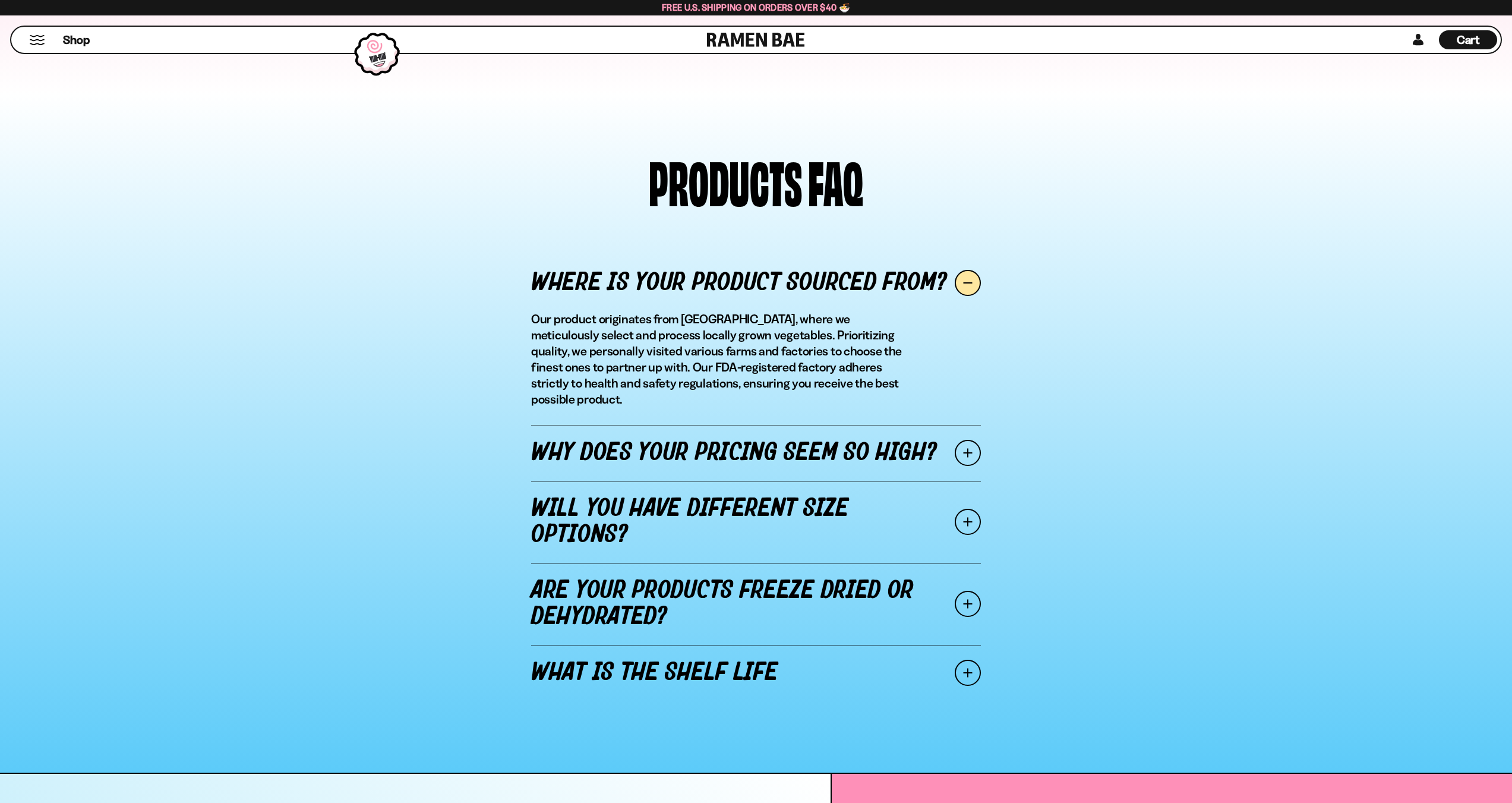
scroll to position [1308, 0]
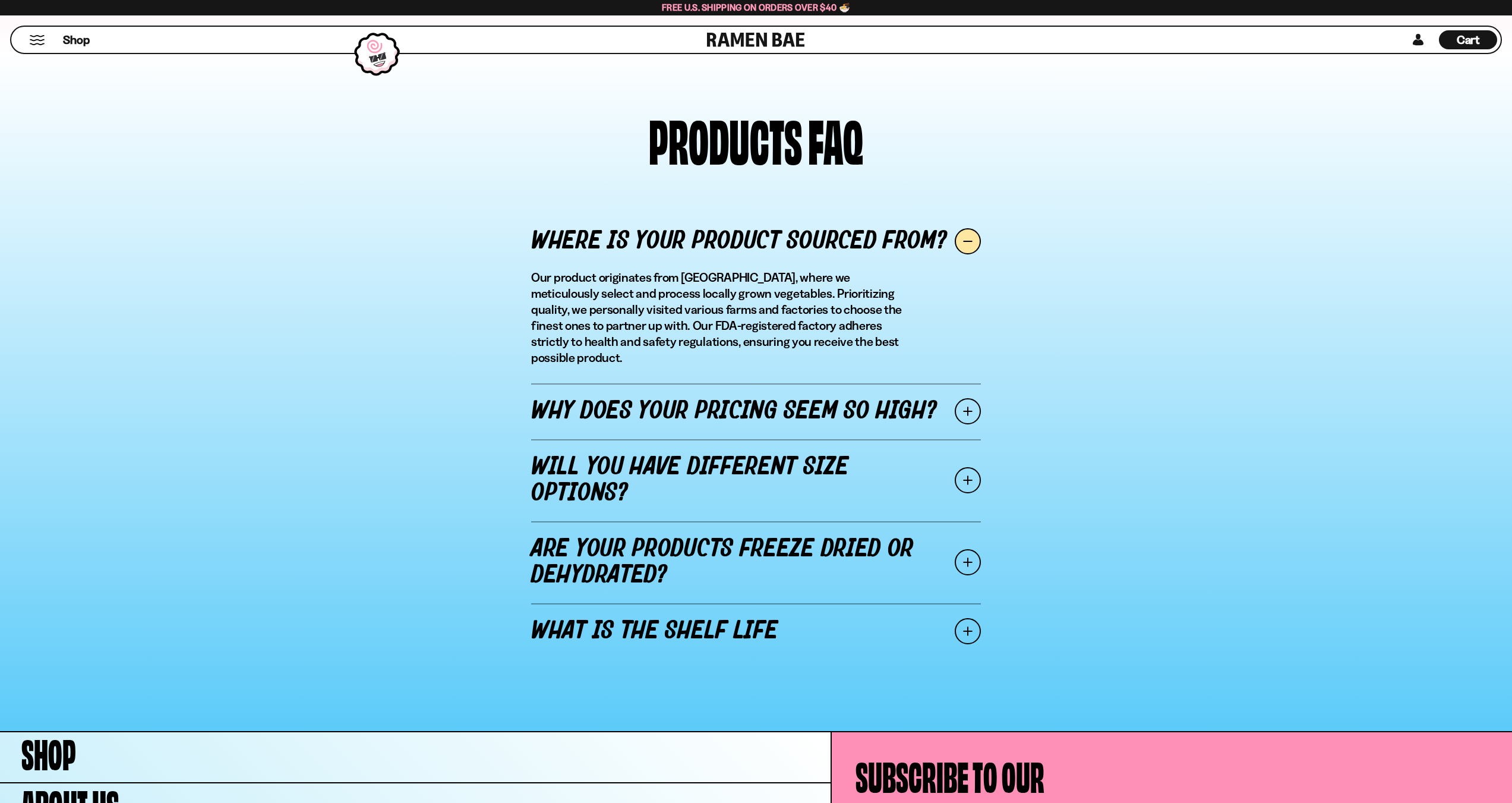
click at [967, 398] on span at bounding box center [967, 411] width 26 height 26
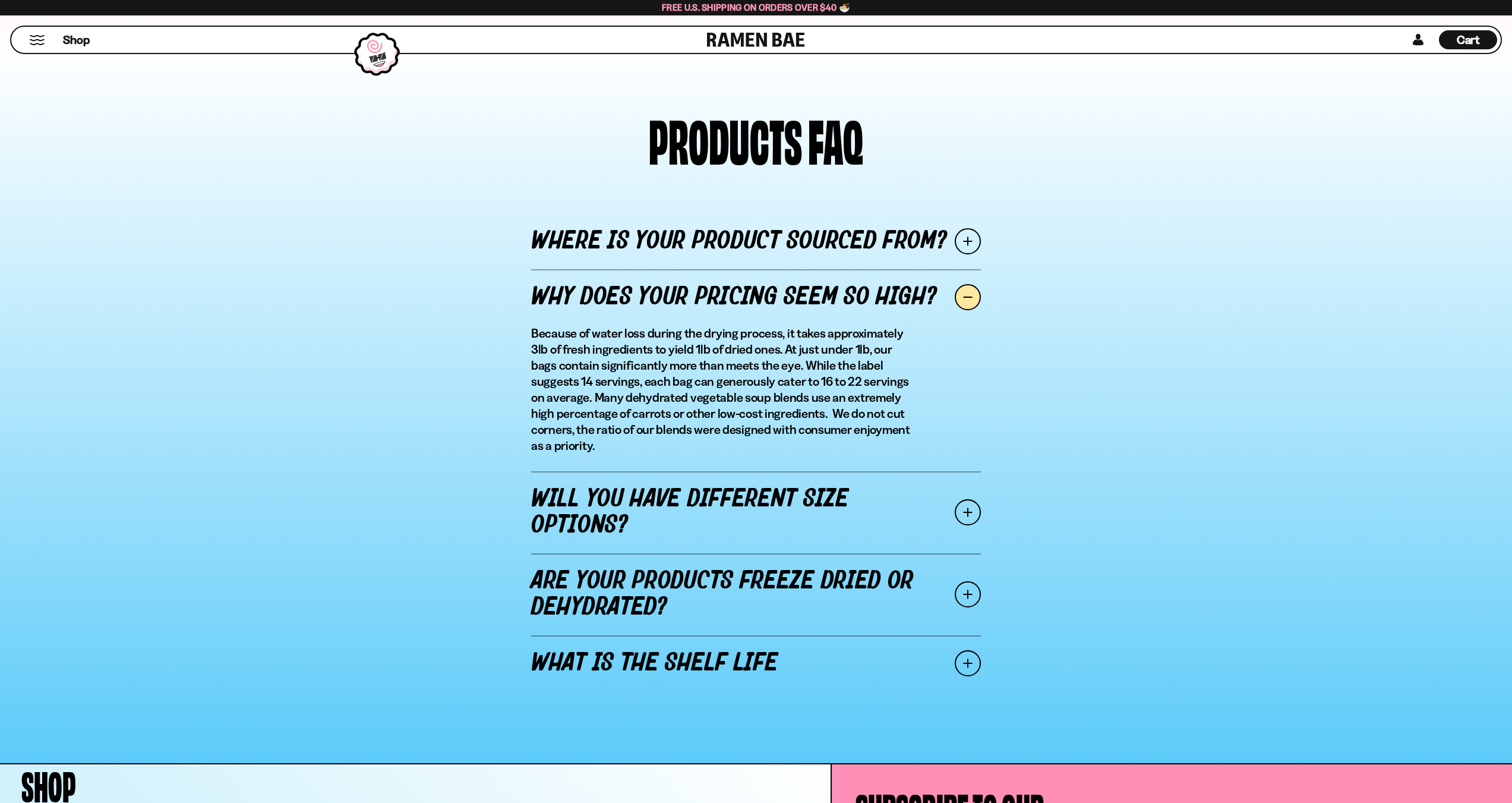
click at [969, 513] on span at bounding box center [967, 512] width 26 height 26
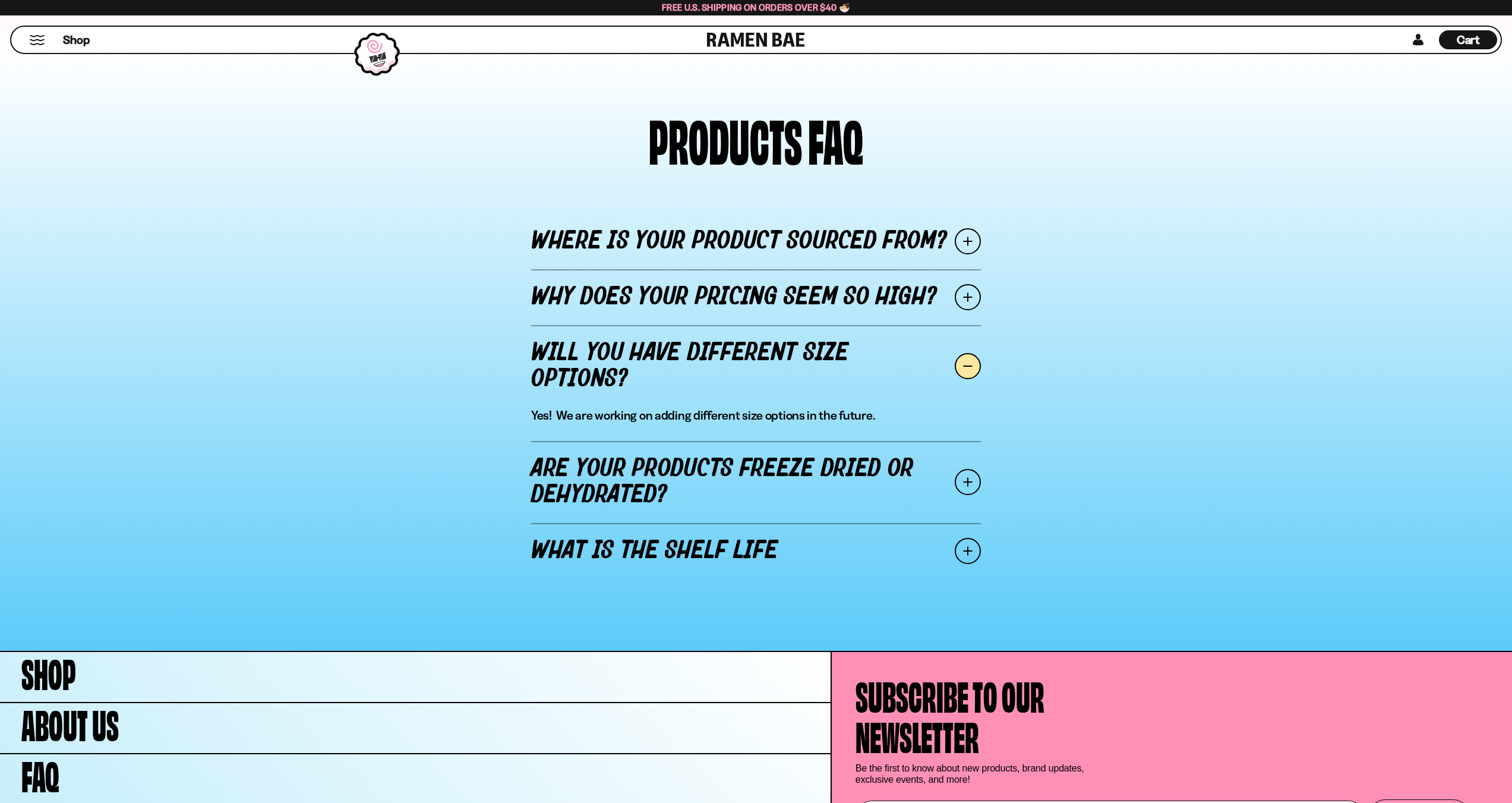
click at [971, 478] on span at bounding box center [967, 482] width 26 height 26
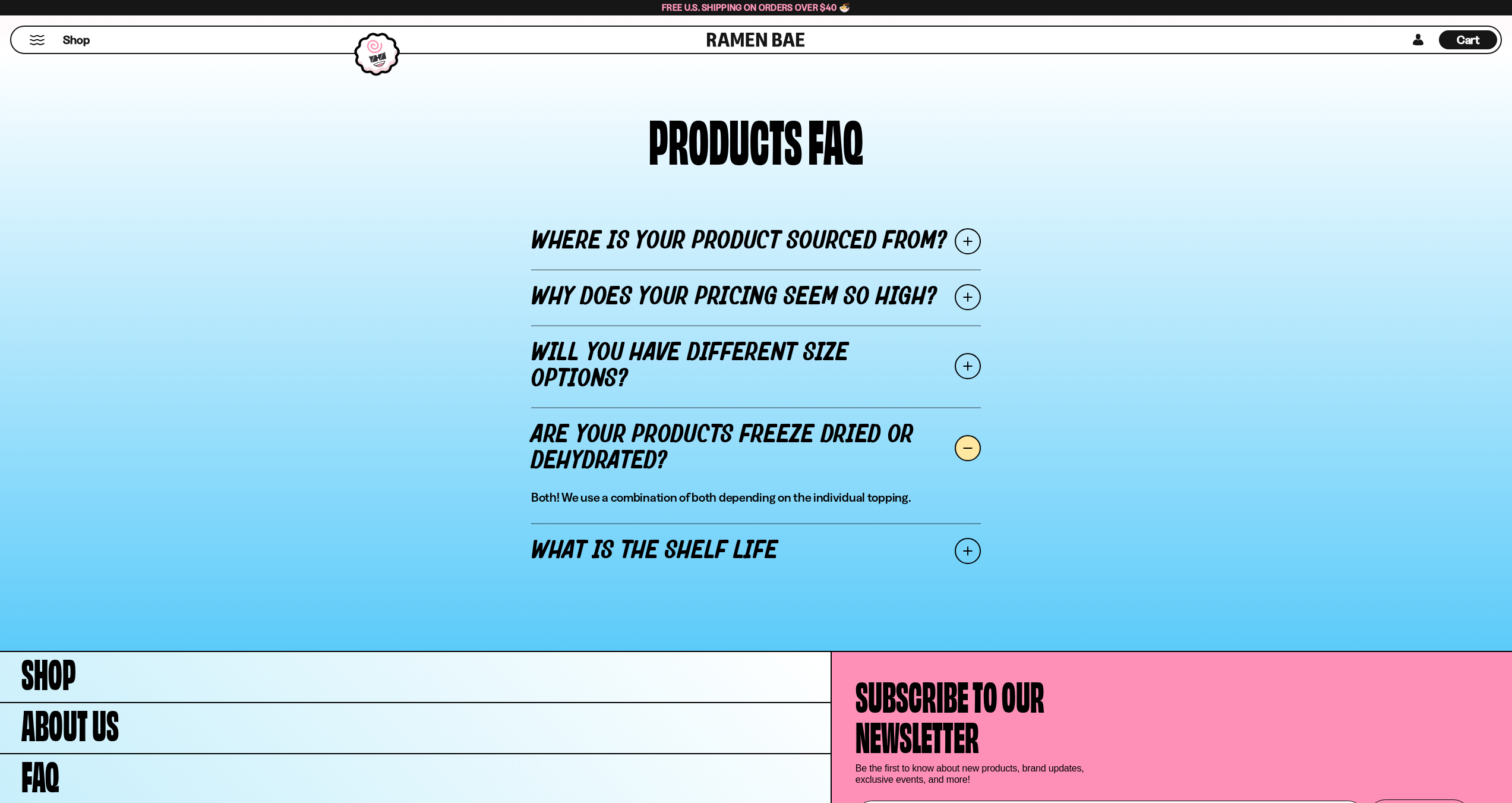
click at [967, 545] on span at bounding box center [967, 550] width 26 height 26
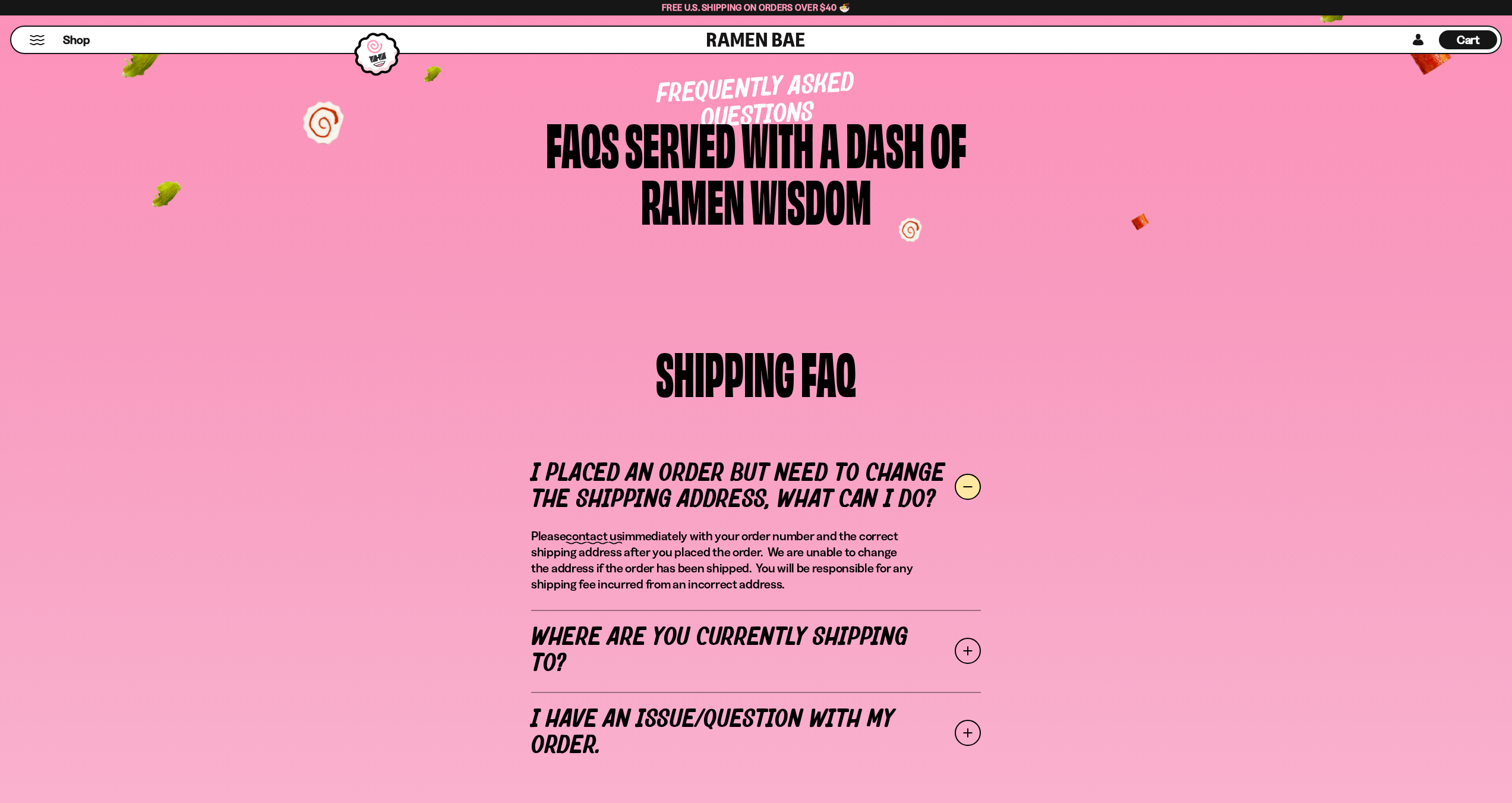
scroll to position [0, 0]
